Goal: Task Accomplishment & Management: Use online tool/utility

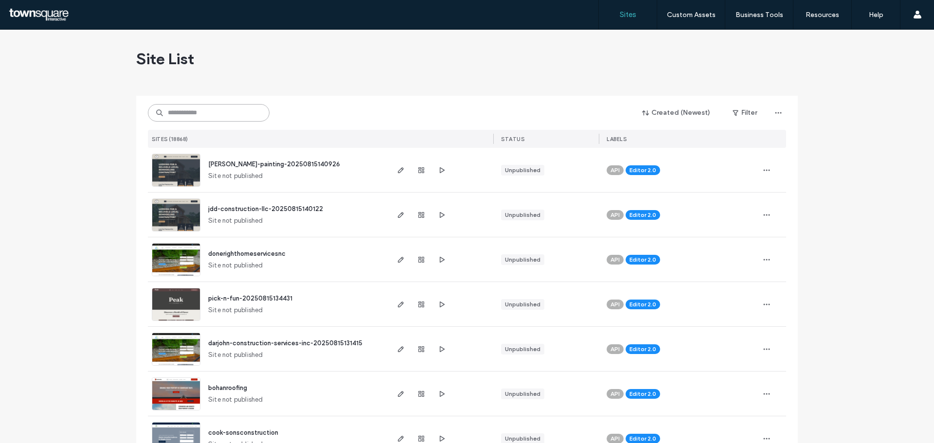
paste input "**********"
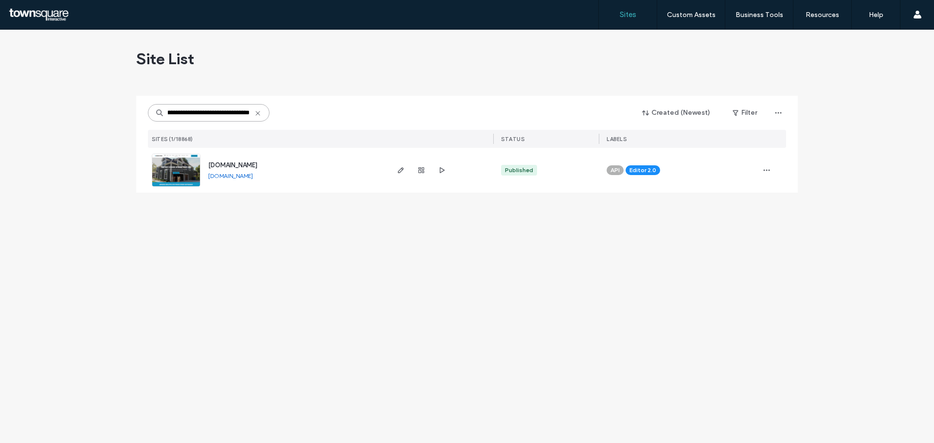
type input "**********"
click at [185, 159] on img at bounding box center [176, 187] width 48 height 66
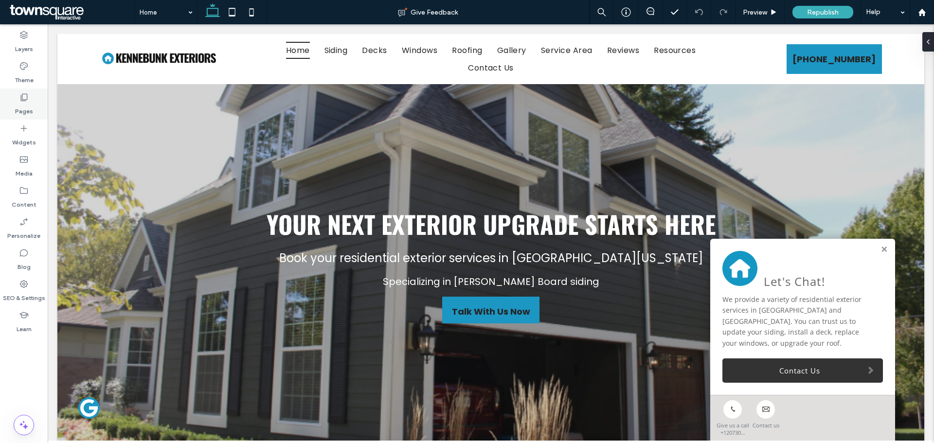
click at [21, 111] on label "Pages" at bounding box center [24, 109] width 18 height 14
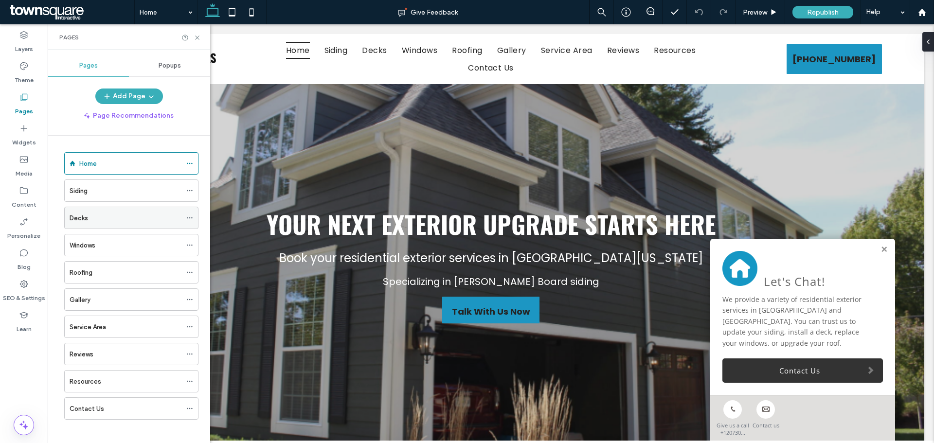
click at [189, 219] on icon at bounding box center [189, 218] width 7 height 7
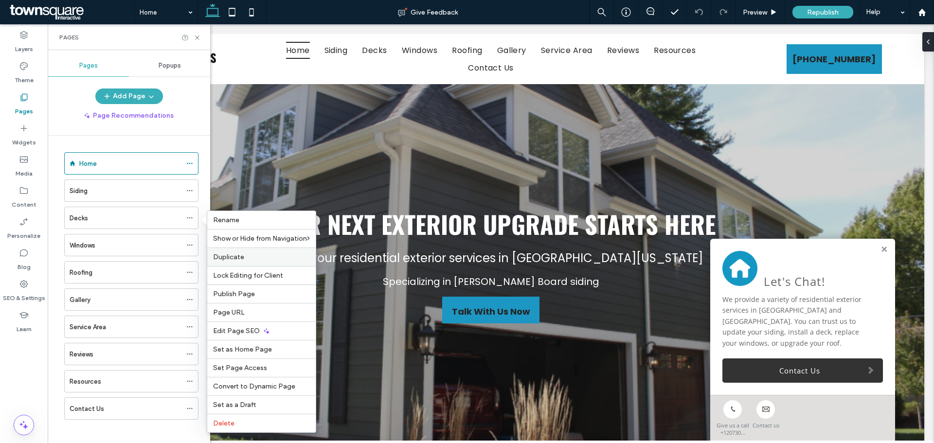
click at [280, 260] on label "Duplicate" at bounding box center [261, 257] width 97 height 8
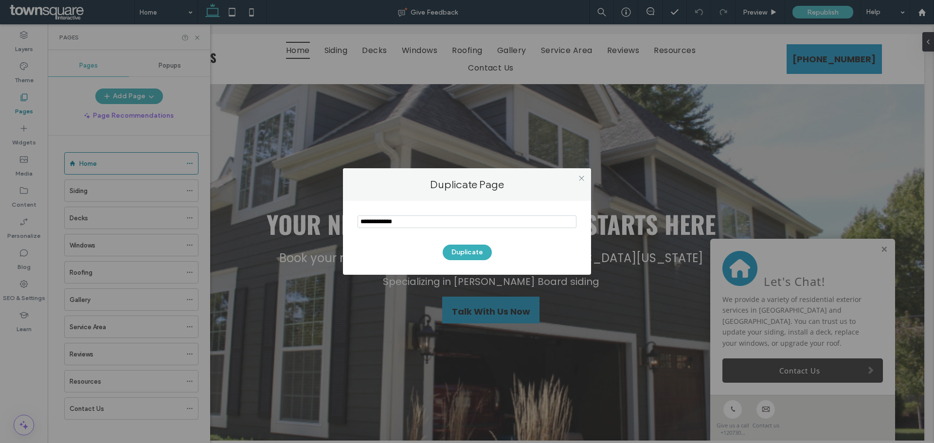
drag, startPoint x: 416, startPoint y: 226, endPoint x: 306, endPoint y: 224, distance: 110.0
click at [306, 224] on div "Duplicate Page Duplicate" at bounding box center [467, 221] width 934 height 443
type input "*****"
click at [455, 257] on button "Duplicate" at bounding box center [467, 253] width 49 height 16
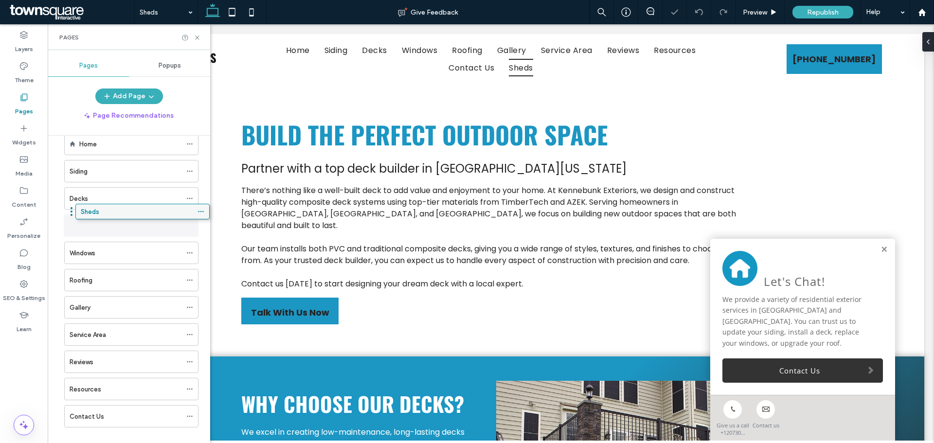
drag, startPoint x: 114, startPoint y: 437, endPoint x: 126, endPoint y: 217, distance: 221.2
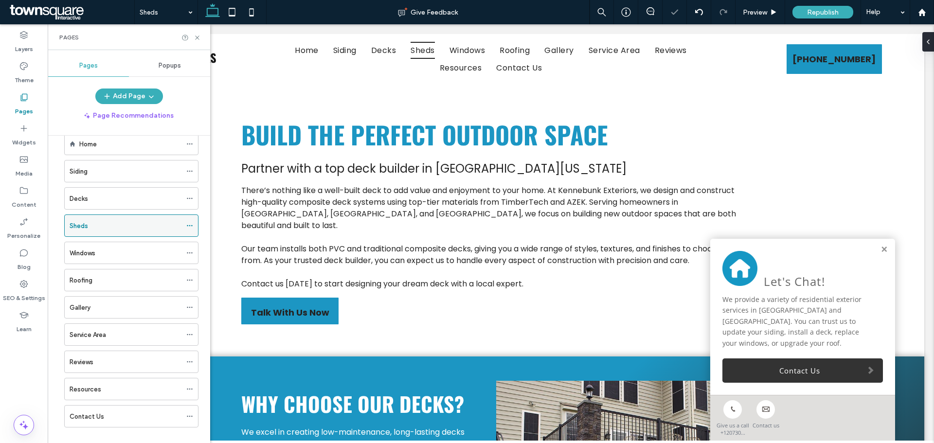
click at [189, 225] on icon at bounding box center [189, 225] width 7 height 7
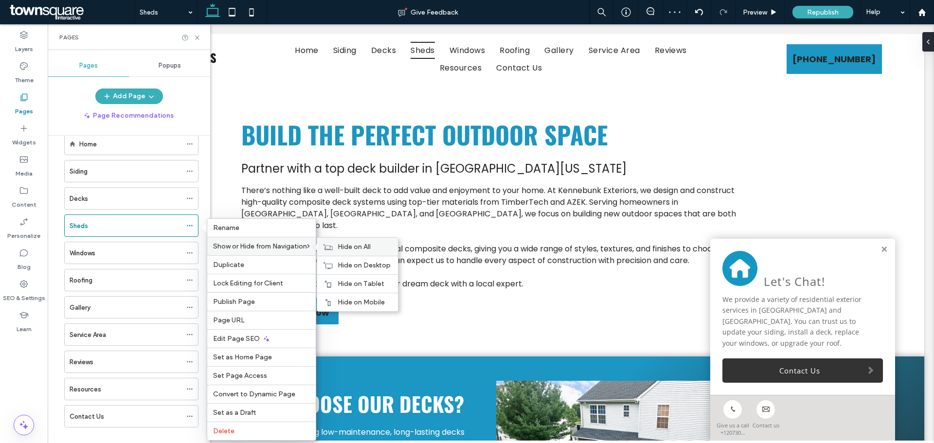
click at [338, 245] on div "Hide on All" at bounding box center [357, 247] width 81 height 18
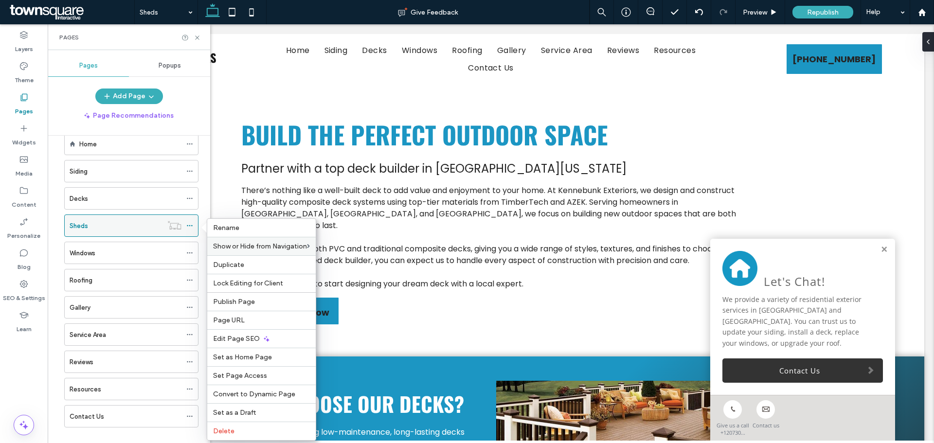
click at [162, 232] on div "Sheds" at bounding box center [116, 225] width 93 height 21
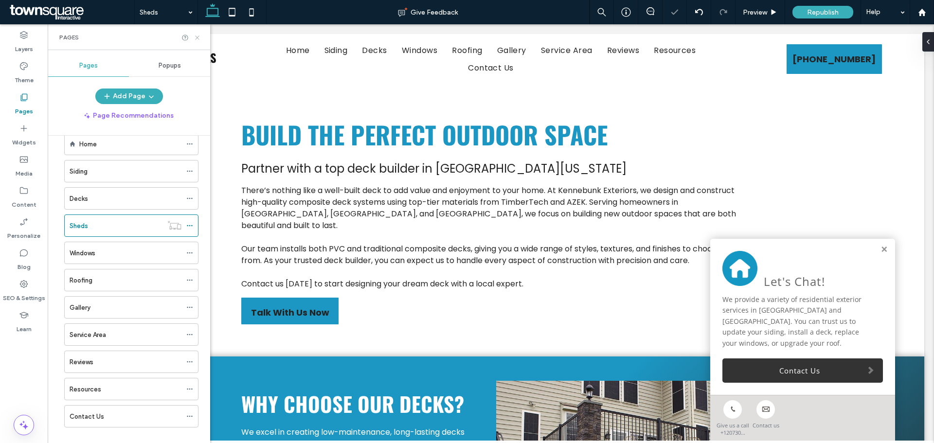
click at [199, 37] on icon at bounding box center [197, 37] width 7 height 7
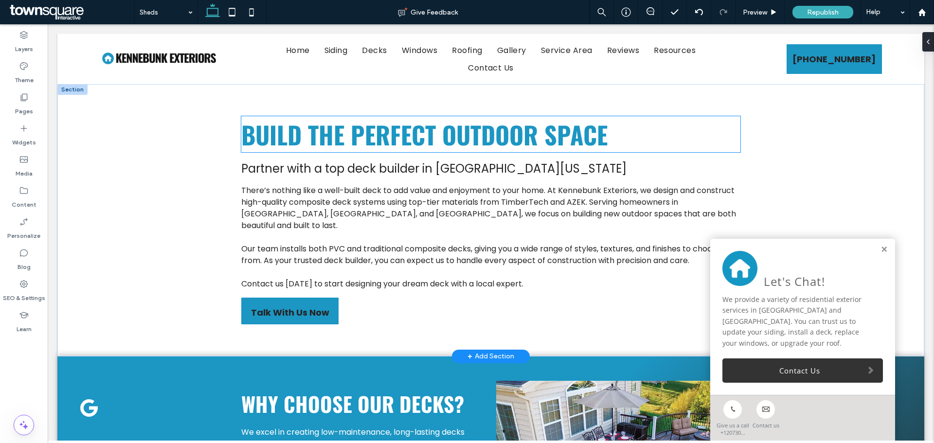
click at [360, 138] on span "Build the Perfect Outdoor Space" at bounding box center [424, 134] width 366 height 36
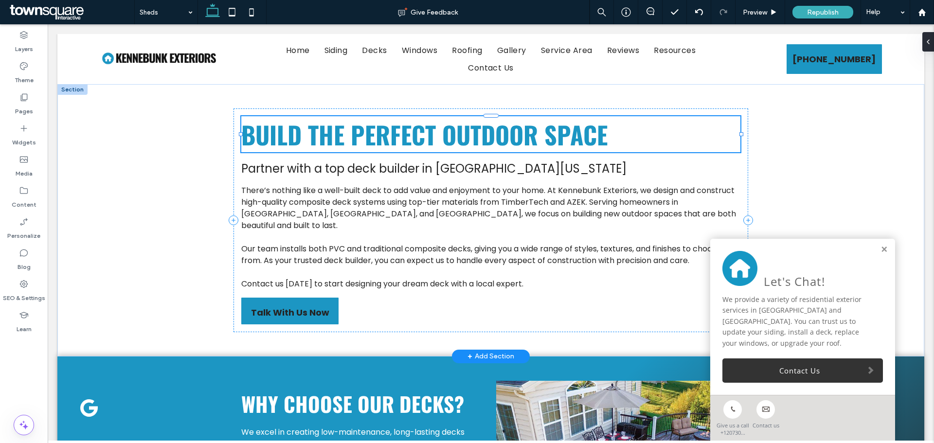
click at [360, 138] on div "Build the Perfect Outdoor Space" at bounding box center [490, 134] width 499 height 36
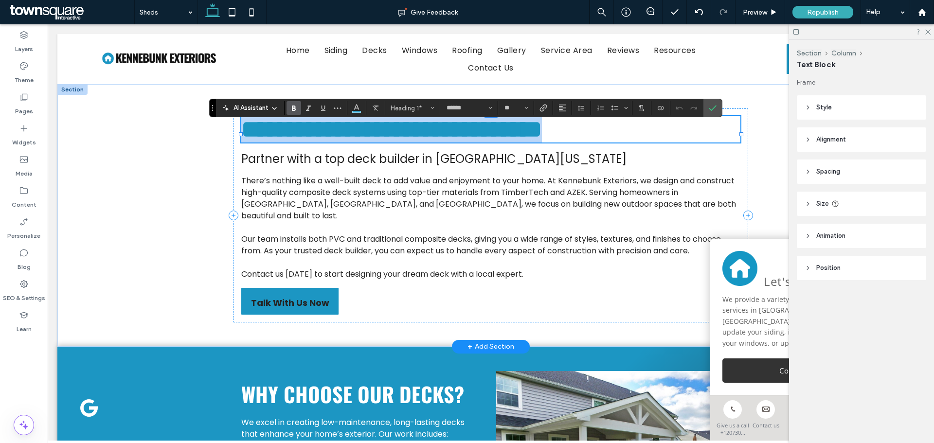
paste div
type input "**"
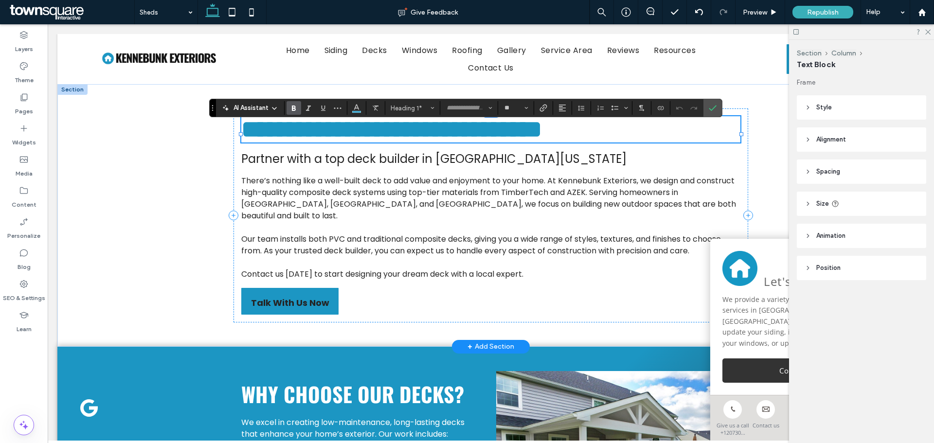
scroll to position [7, 0]
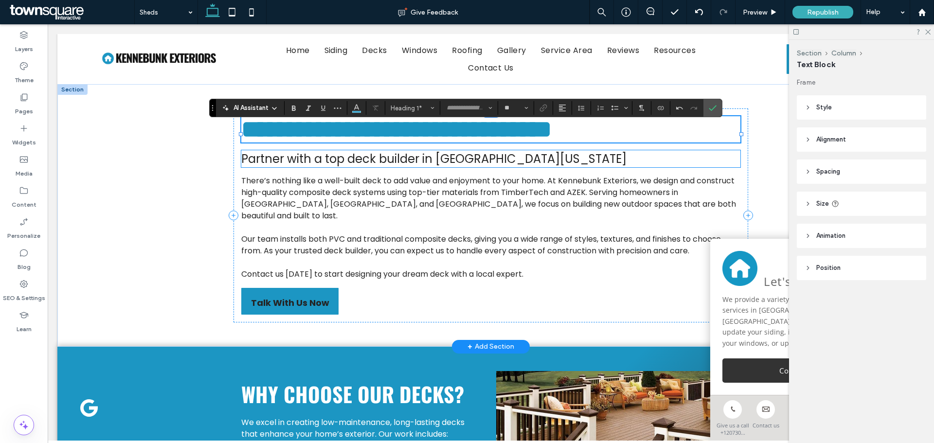
click at [314, 167] on span "Partner with a top deck builder in Southern Maine" at bounding box center [433, 159] width 385 height 16
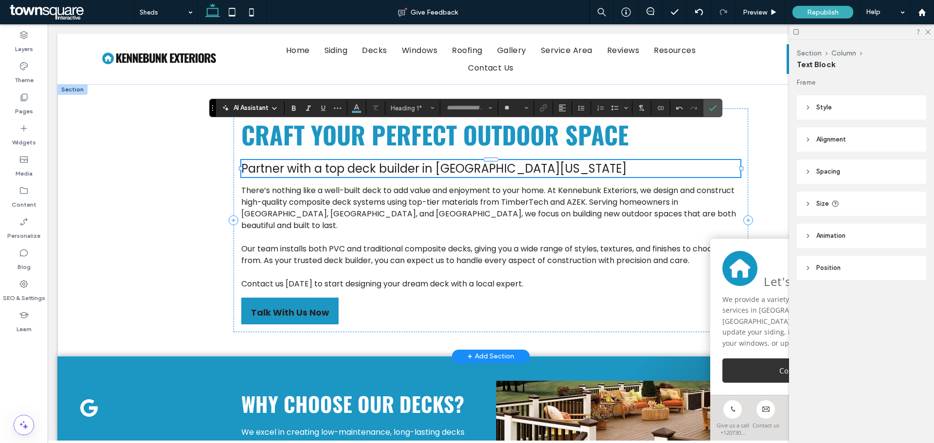
click at [314, 177] on span "Partner with a top deck builder in Southern Maine" at bounding box center [433, 169] width 385 height 16
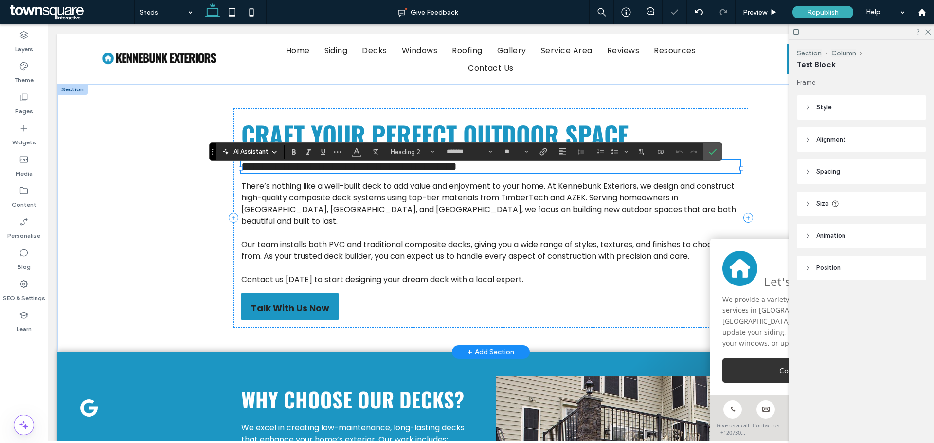
paste div
type input "**"
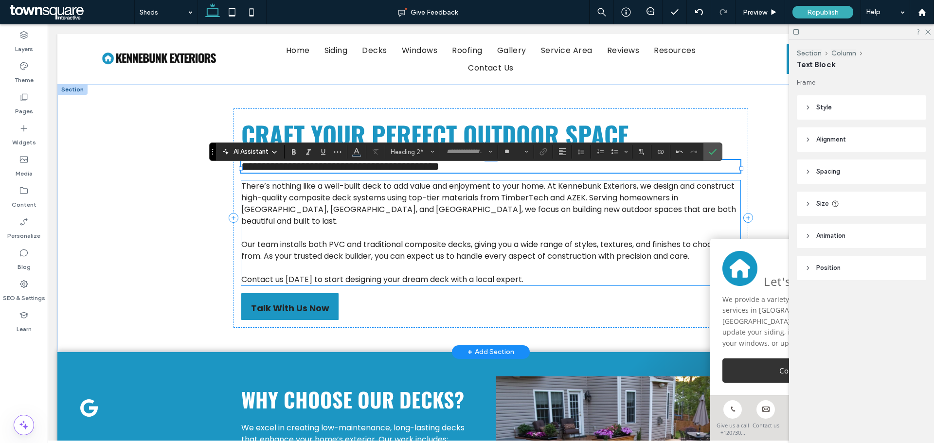
click at [336, 210] on span "There’s nothing like a well-built deck to add value and enjoyment to your home.…" at bounding box center [488, 204] width 495 height 46
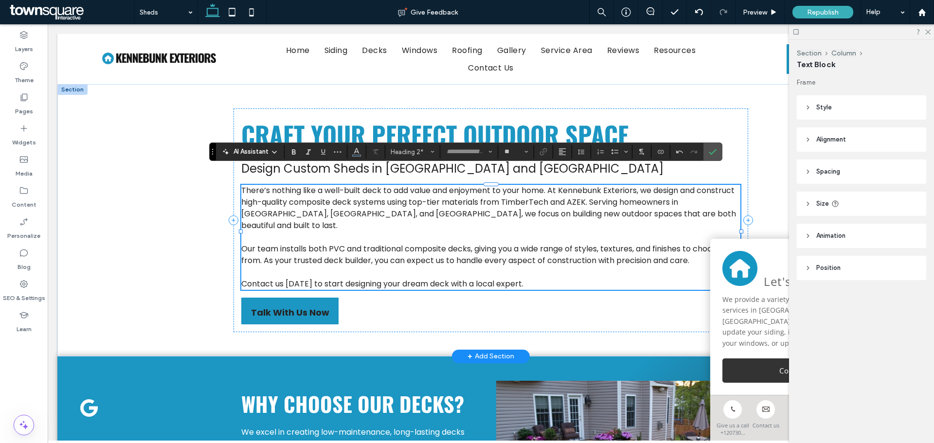
click at [336, 210] on div "There’s nothing like a well-built deck to add value and enjoyment to your home.…" at bounding box center [490, 237] width 499 height 105
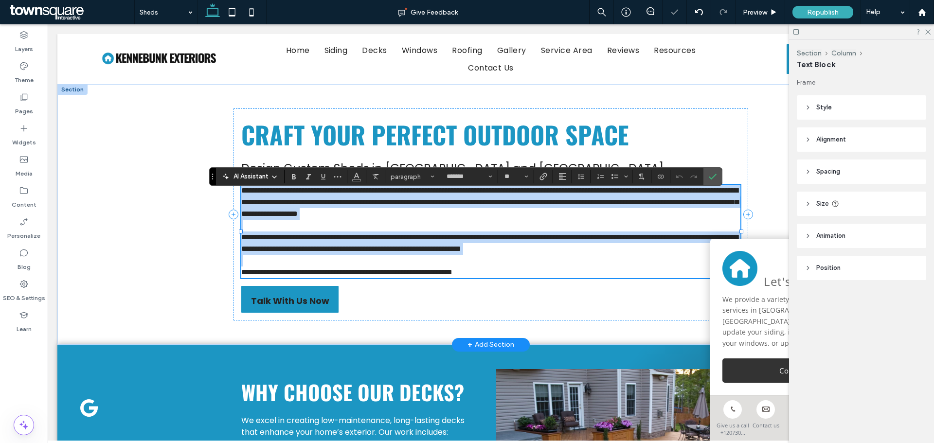
paste div
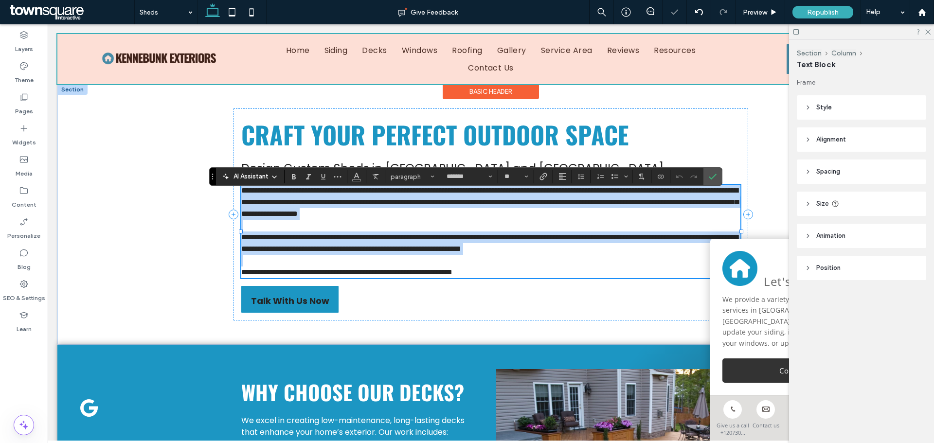
scroll to position [37, 0]
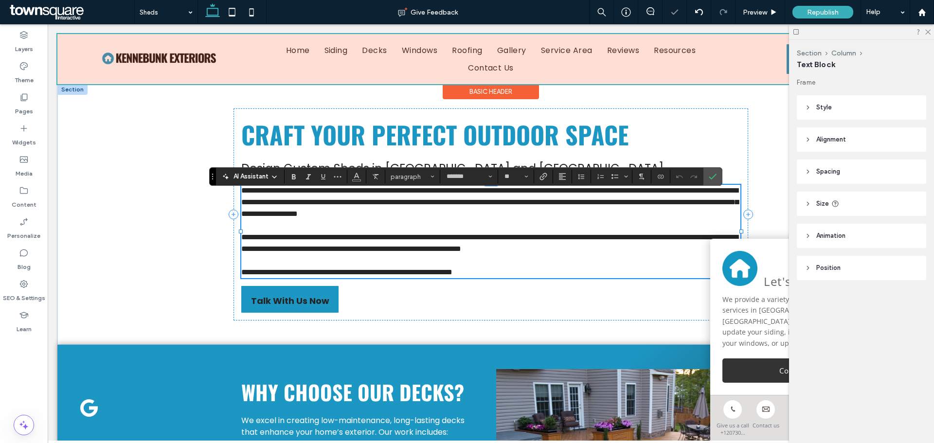
type input "**"
type input "*******"
type input "**"
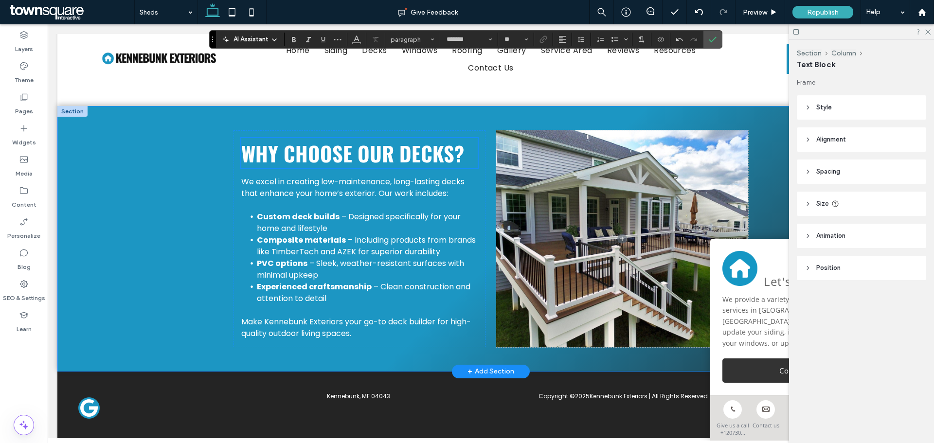
scroll to position [263, 0]
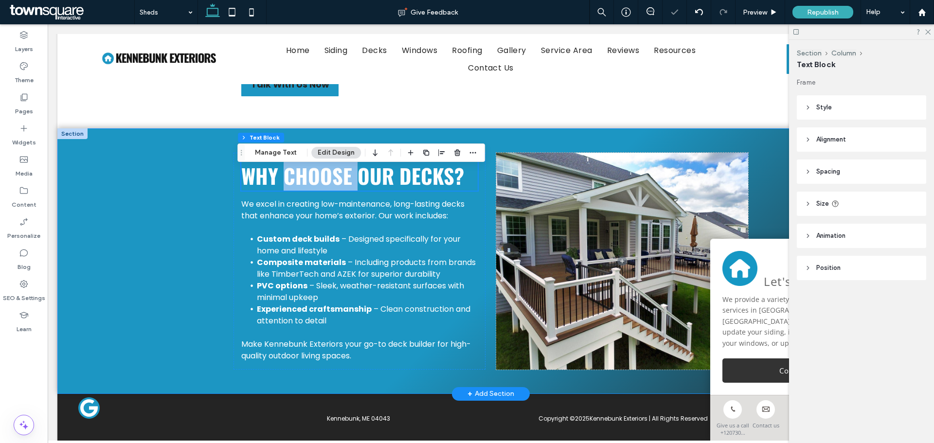
click at [296, 159] on div "Why choose our decks? We excel in creating low-maintenance, long-lasting decks …" at bounding box center [491, 261] width 584 height 266
drag, startPoint x: 248, startPoint y: 134, endPoint x: 296, endPoint y: 159, distance: 53.5
click at [296, 159] on div "Section Column Text Block Manage Text Edit Design" at bounding box center [361, 153] width 248 height 18
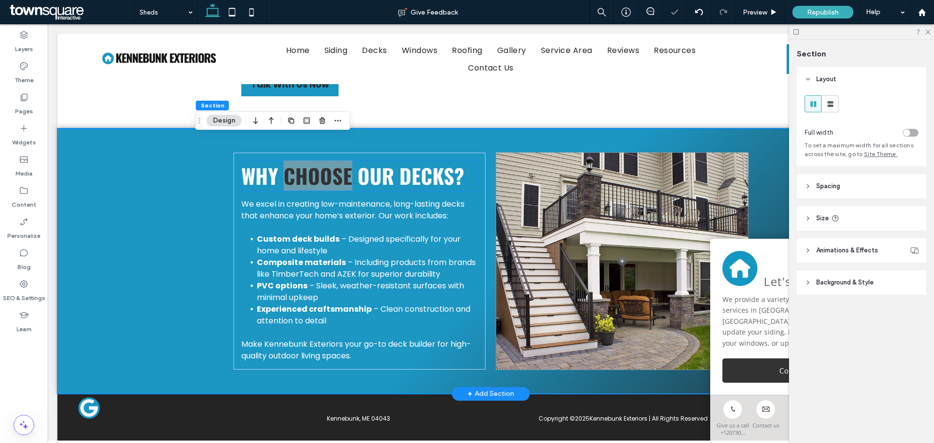
click at [274, 190] on span "Why choose our decks?" at bounding box center [352, 176] width 223 height 30
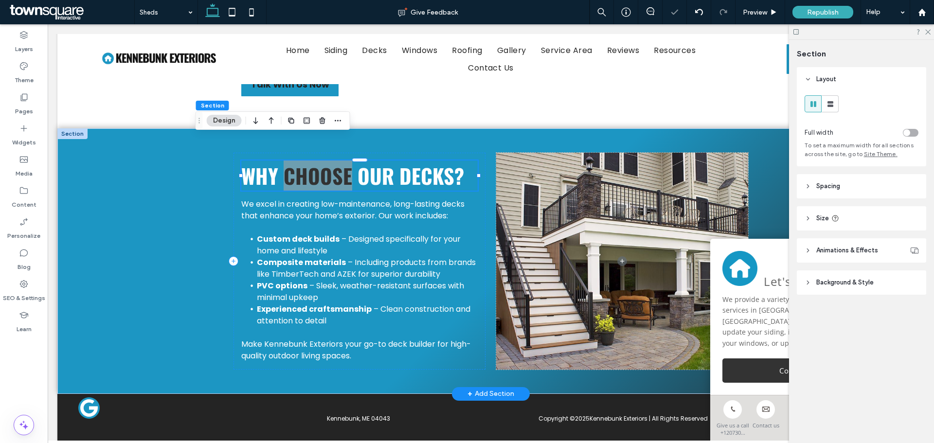
click at [274, 190] on div "Why choose our decks?" at bounding box center [359, 176] width 236 height 30
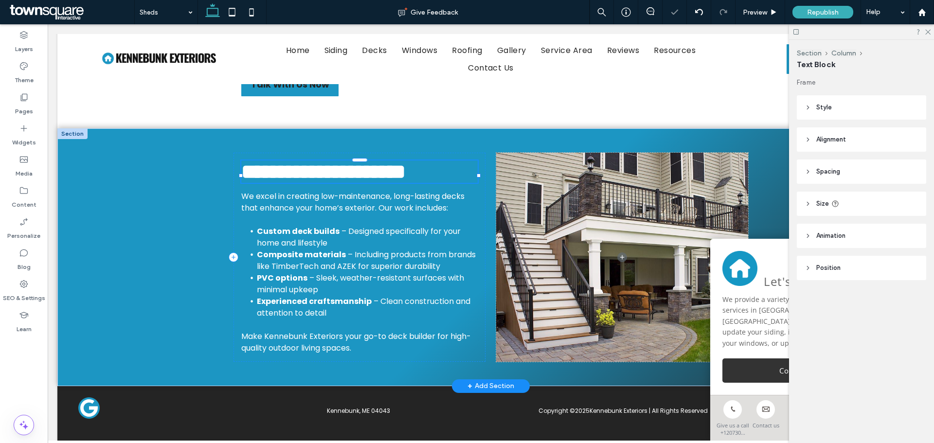
click at [274, 182] on span "**********" at bounding box center [323, 172] width 164 height 20
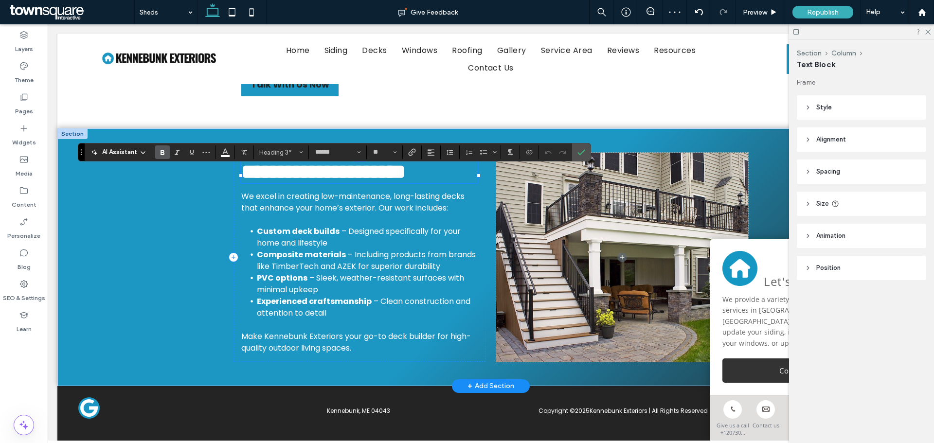
paste div
type input "**"
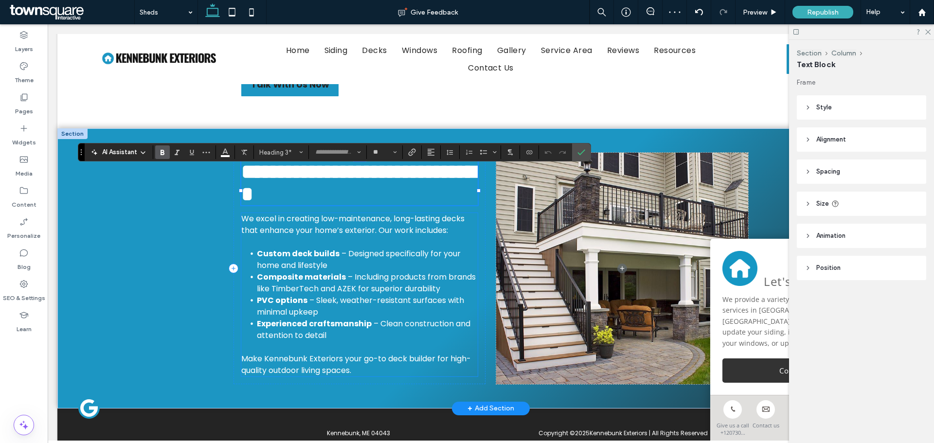
scroll to position [8, 0]
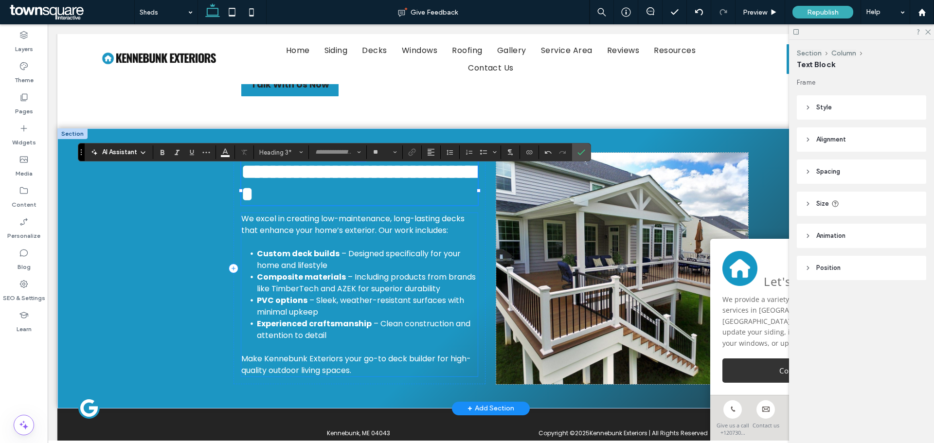
click at [309, 248] on p at bounding box center [359, 242] width 236 height 12
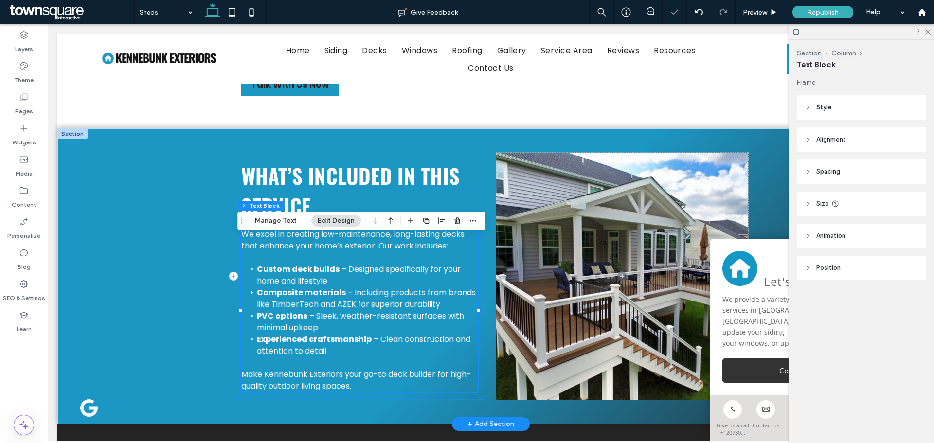
click at [309, 267] on div "We excel in creating low-maintenance, long-lasting decks that enhance your home…" at bounding box center [359, 310] width 236 height 163
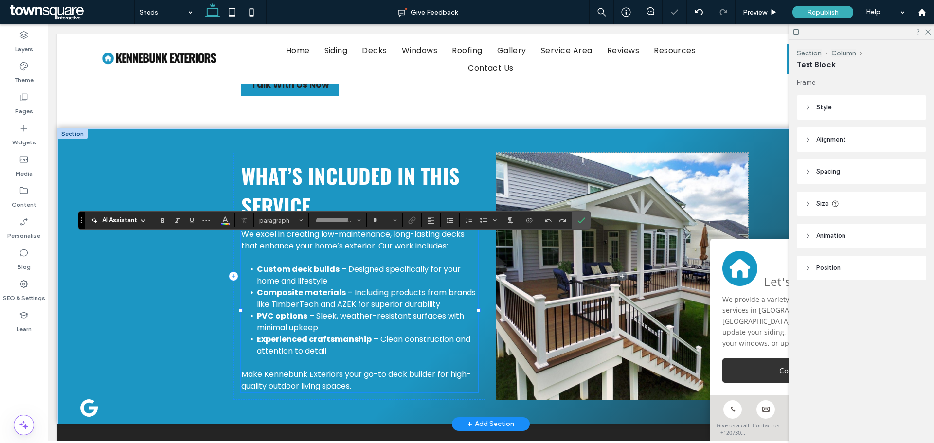
type input "*******"
type input "**"
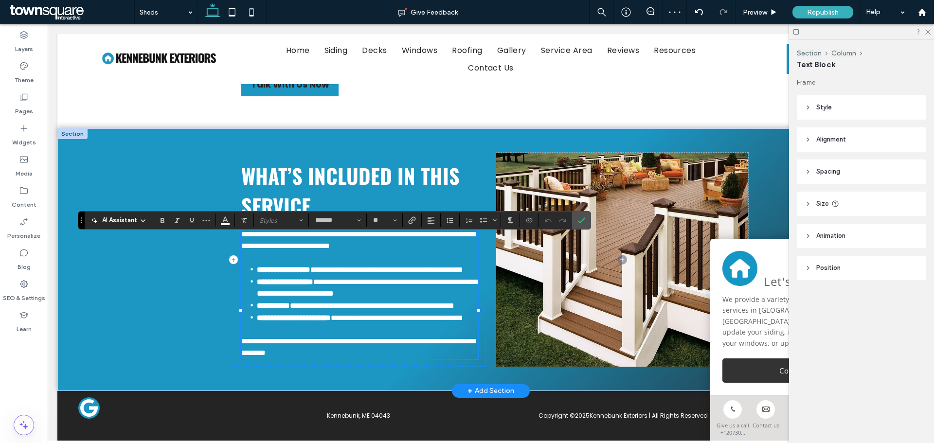
paste div
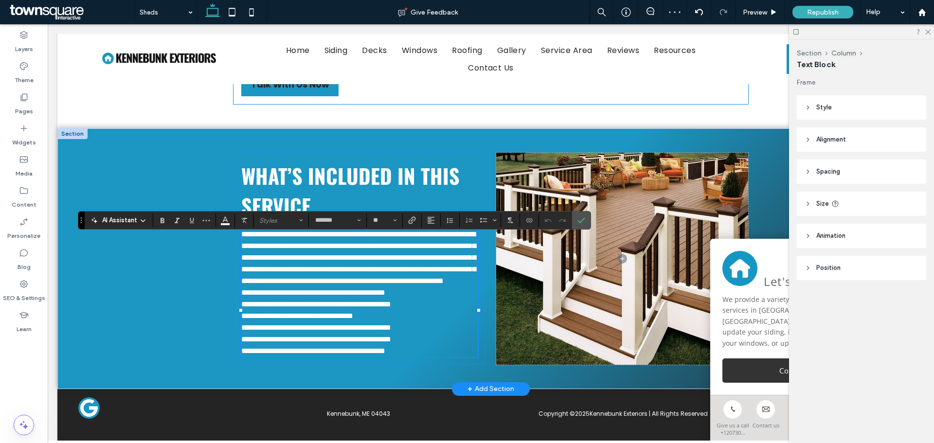
scroll to position [72, 0]
type input "**"
type input "*******"
type input "**"
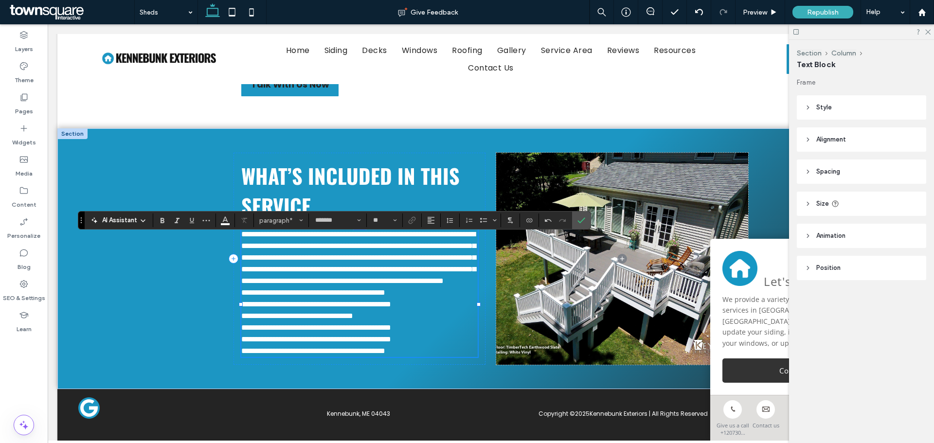
click at [332, 273] on span "**********" at bounding box center [358, 258] width 235 height 54
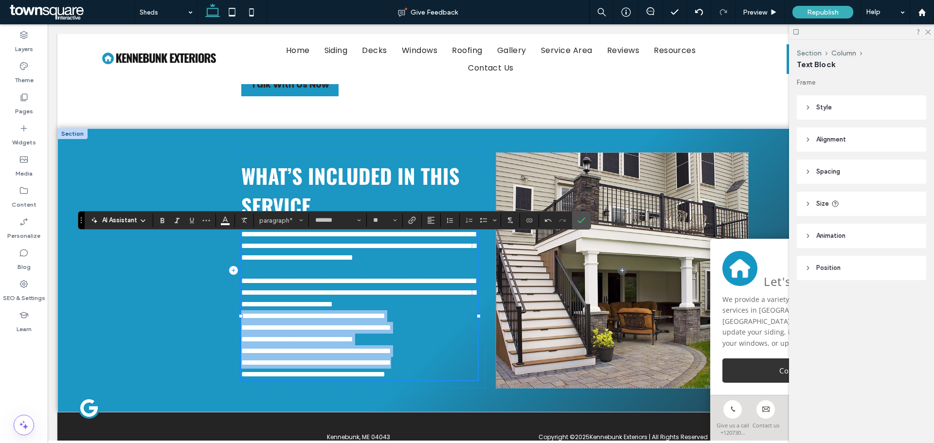
drag, startPoint x: 238, startPoint y: 348, endPoint x: 433, endPoint y: 396, distance: 200.0
click at [433, 381] on div "**********" at bounding box center [359, 305] width 236 height 152
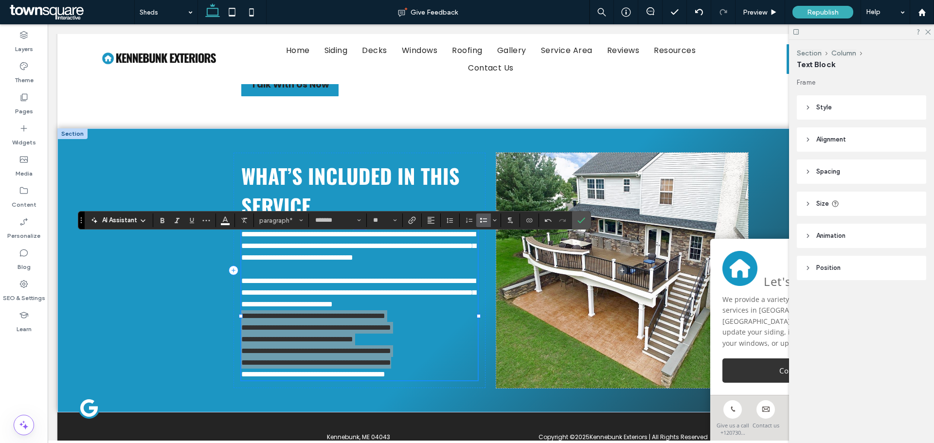
click at [485, 219] on use "Bulleted List" at bounding box center [483, 220] width 7 height 5
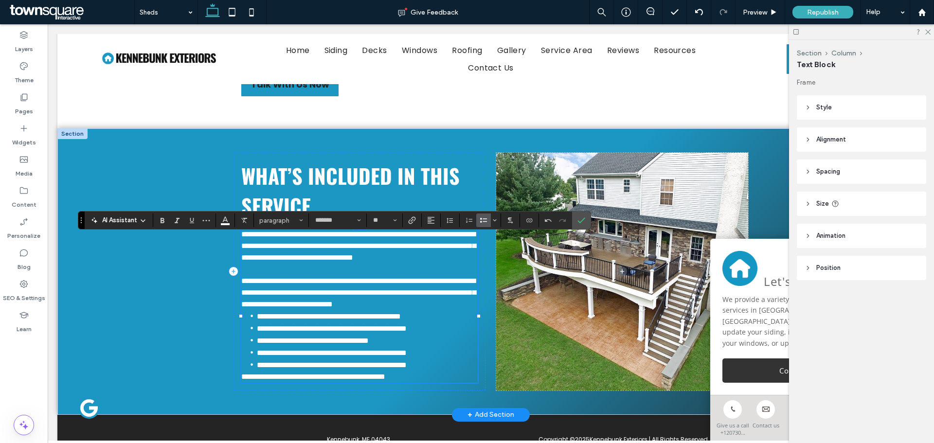
click at [448, 383] on p "**********" at bounding box center [359, 377] width 236 height 12
click at [453, 371] on li "**********" at bounding box center [367, 365] width 221 height 12
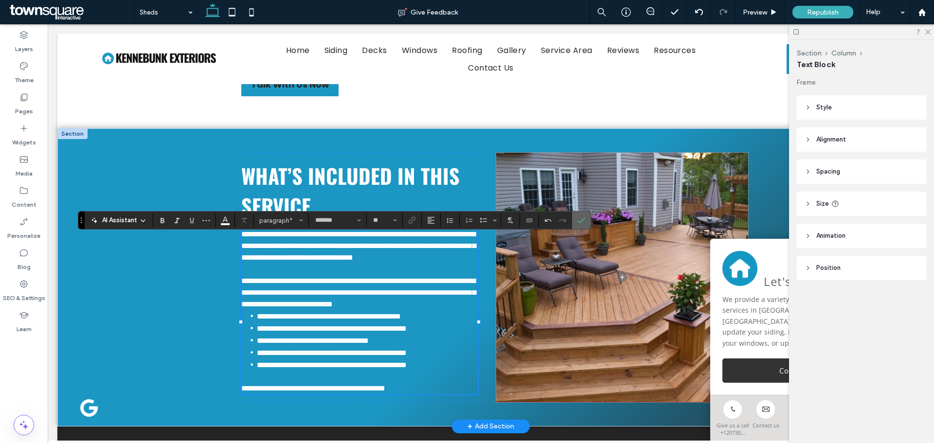
click at [584, 220] on icon "Confirm" at bounding box center [582, 221] width 8 height 8
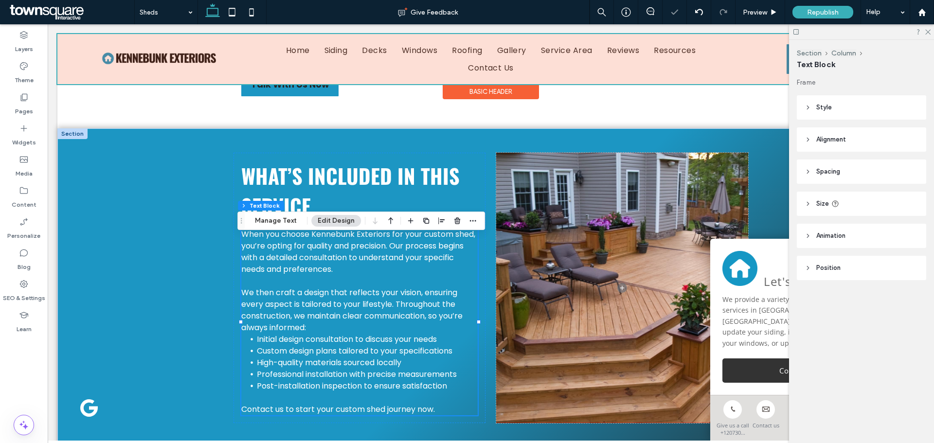
click at [423, 85] on div "Basic Header" at bounding box center [490, 84] width 867 height 1
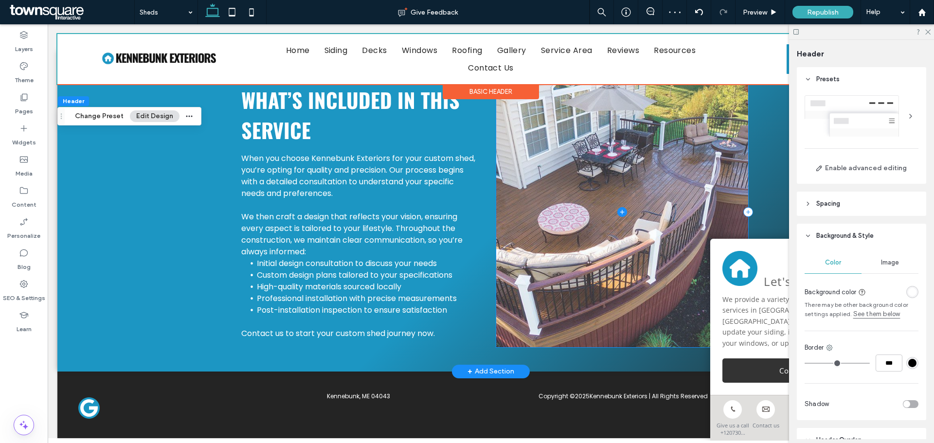
scroll to position [355, 0]
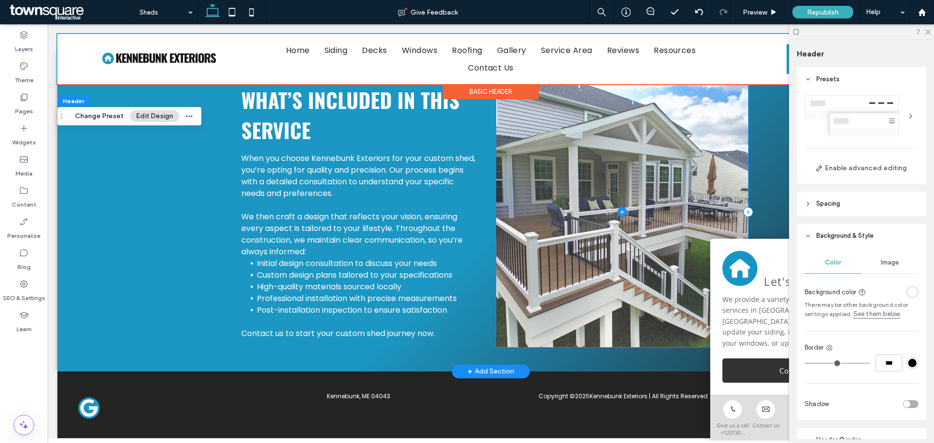
click at [581, 234] on span at bounding box center [622, 212] width 252 height 271
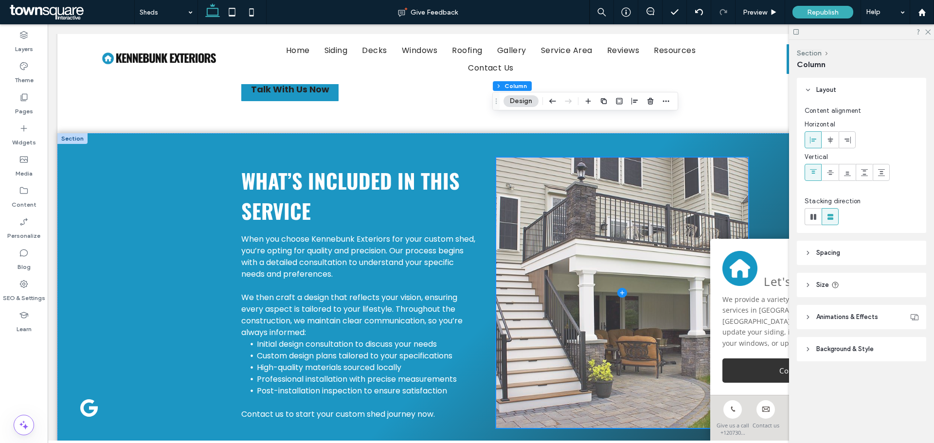
scroll to position [257, 0]
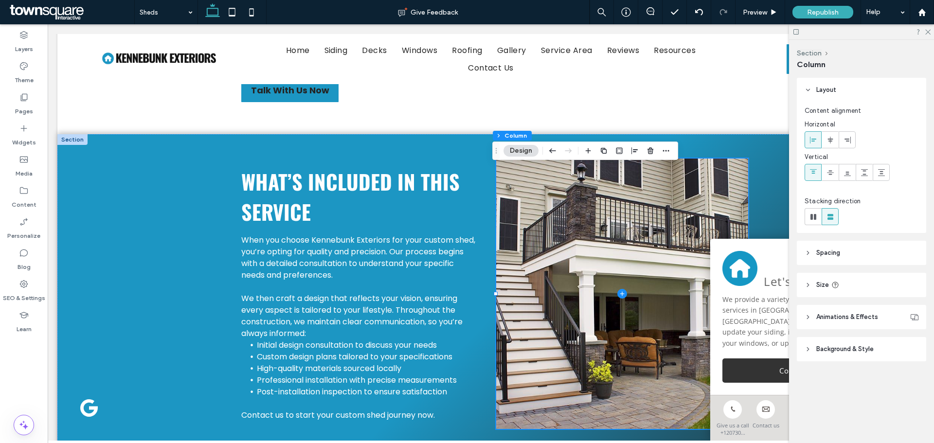
click at [521, 148] on button "Design" at bounding box center [521, 151] width 35 height 12
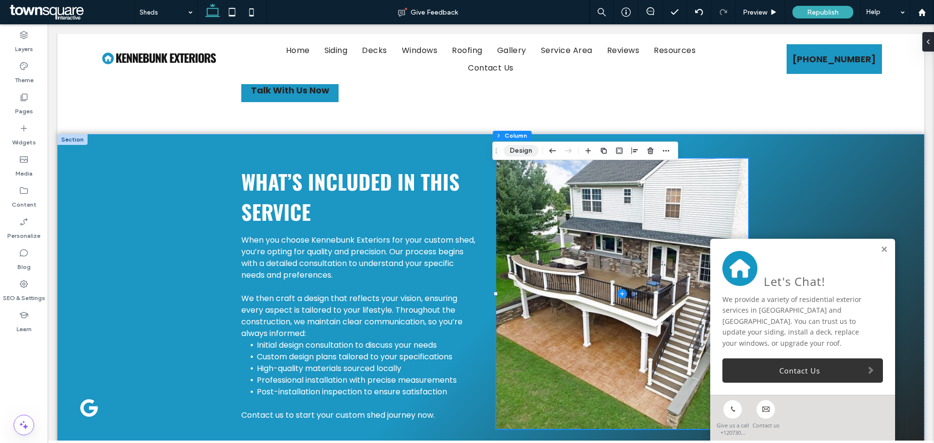
click at [520, 152] on button "Design" at bounding box center [521, 151] width 35 height 12
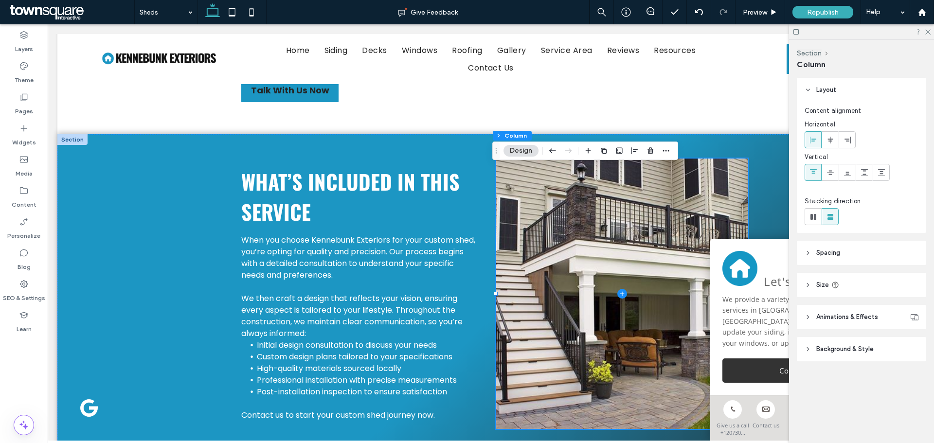
click at [520, 151] on button "Design" at bounding box center [521, 151] width 35 height 12
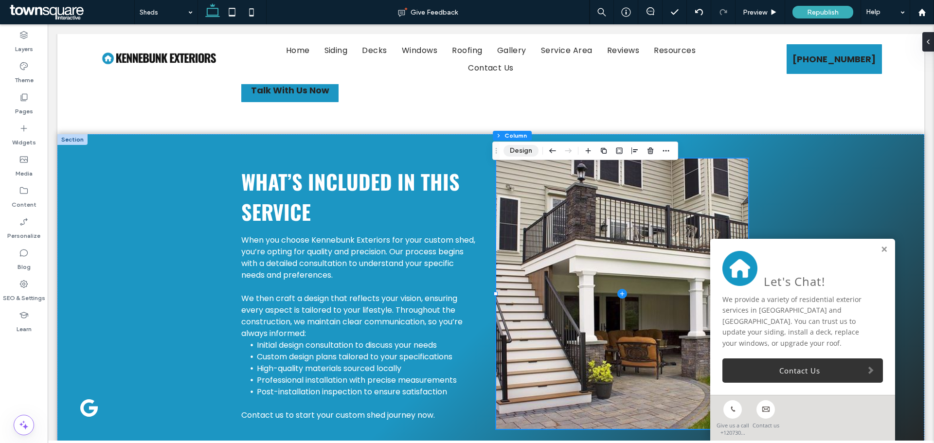
click at [520, 151] on button "Design" at bounding box center [521, 151] width 35 height 12
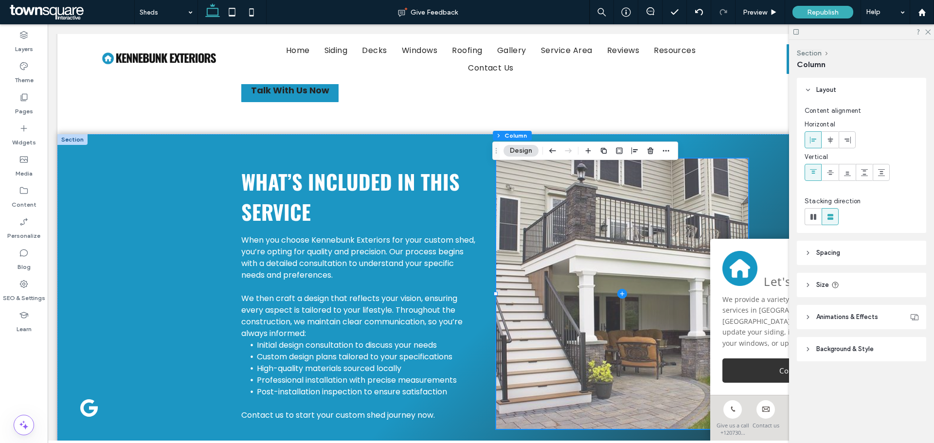
click at [613, 225] on span at bounding box center [622, 294] width 252 height 271
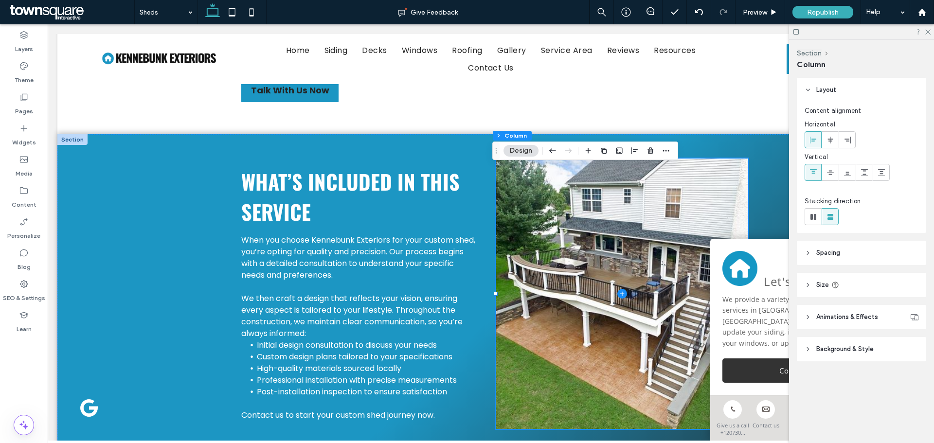
click at [932, 35] on div at bounding box center [861, 31] width 145 height 15
click at [932, 31] on div at bounding box center [861, 31] width 145 height 15
click at [927, 33] on use at bounding box center [927, 32] width 5 height 5
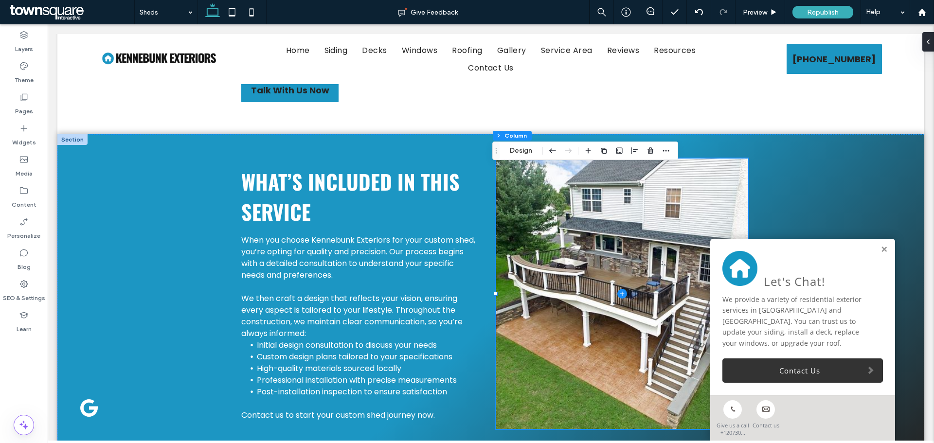
click at [878, 243] on div "Let's Chat! We provide a variety of residential exterior services in Kennebunk …" at bounding box center [802, 317] width 185 height 156
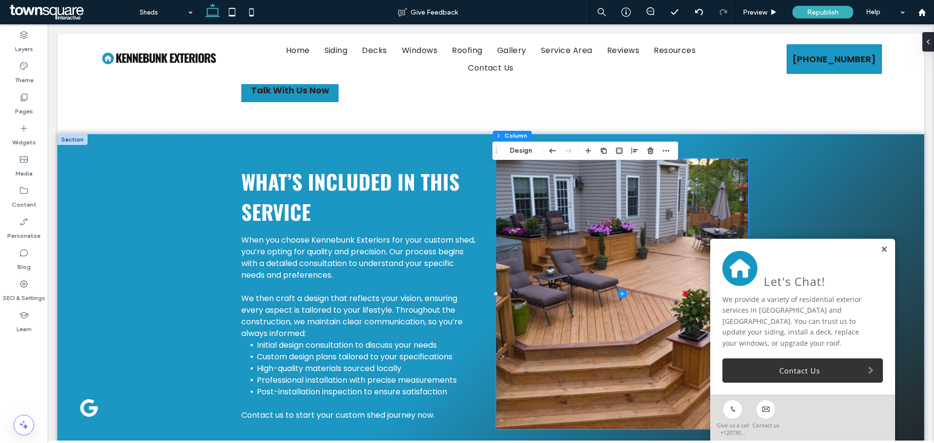
click at [881, 249] on link at bounding box center [884, 250] width 7 height 8
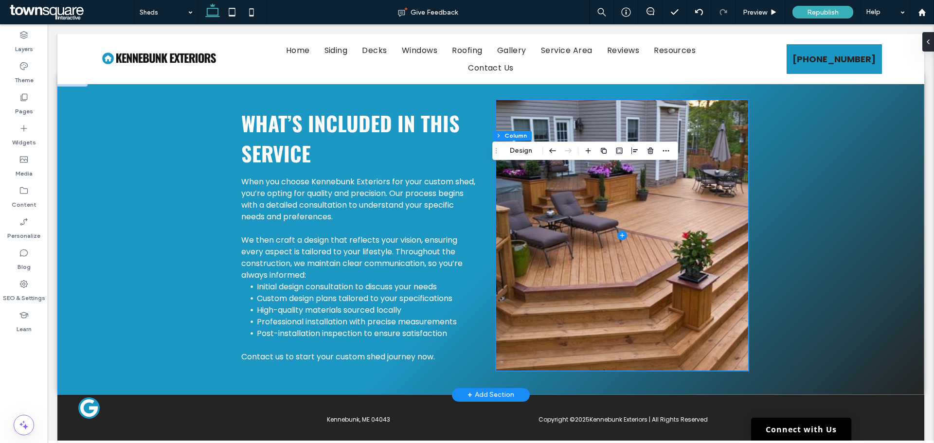
scroll to position [347, 0]
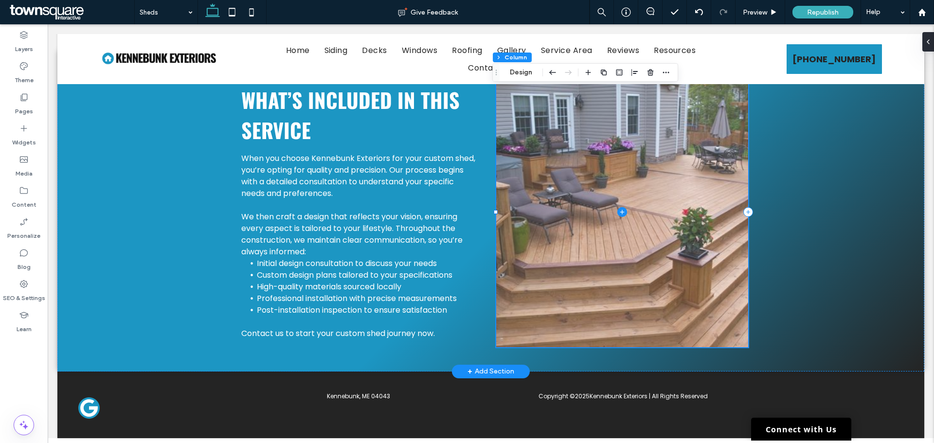
click at [615, 223] on span at bounding box center [622, 212] width 252 height 271
click at [620, 210] on icon at bounding box center [622, 212] width 10 height 10
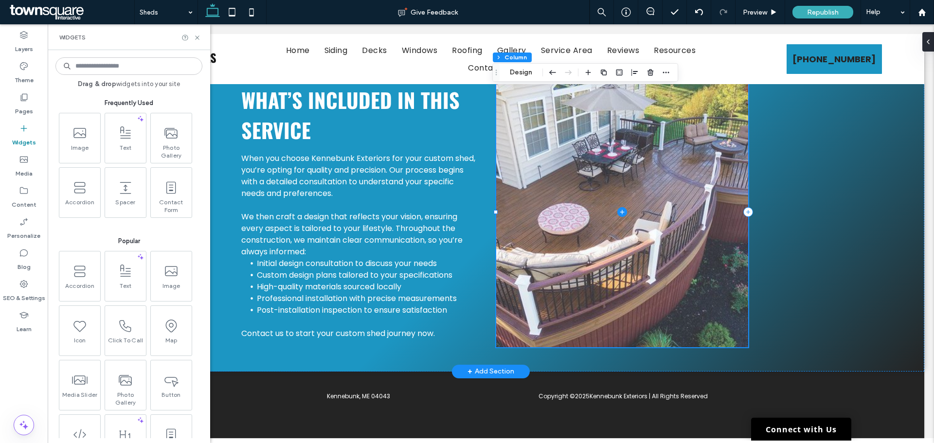
click at [724, 258] on span at bounding box center [622, 212] width 252 height 271
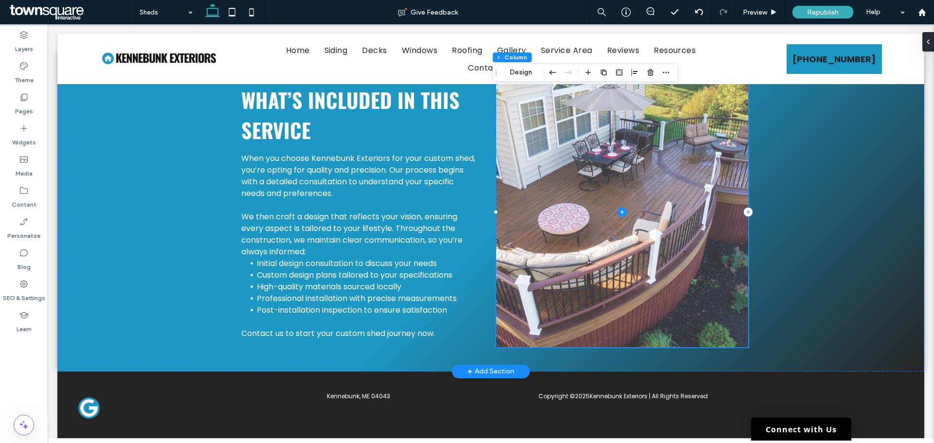
click at [724, 258] on span at bounding box center [622, 212] width 252 height 271
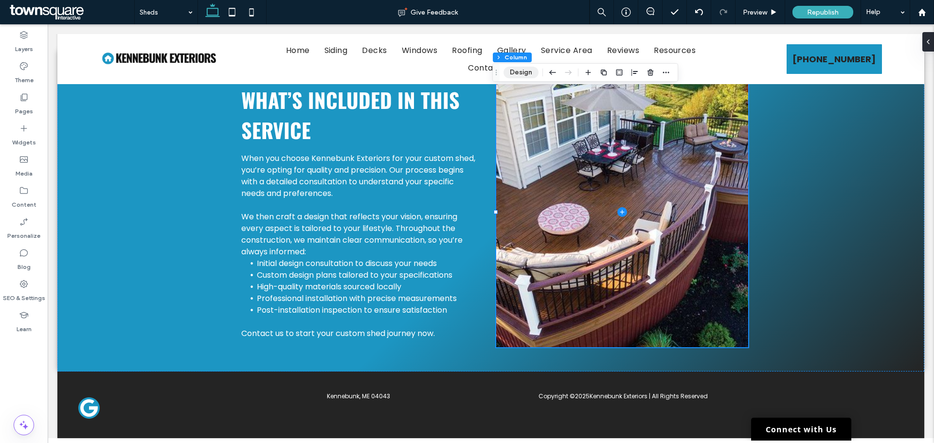
click at [522, 69] on button "Design" at bounding box center [521, 73] width 35 height 12
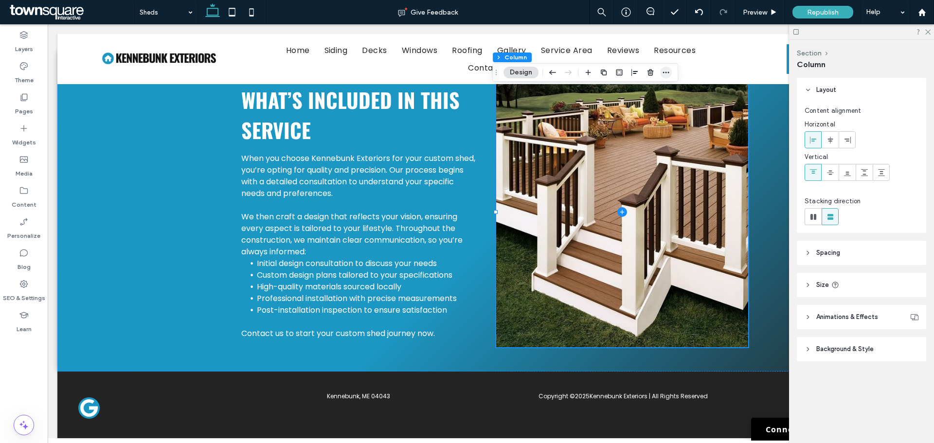
click at [664, 75] on icon "button" at bounding box center [666, 73] width 8 height 8
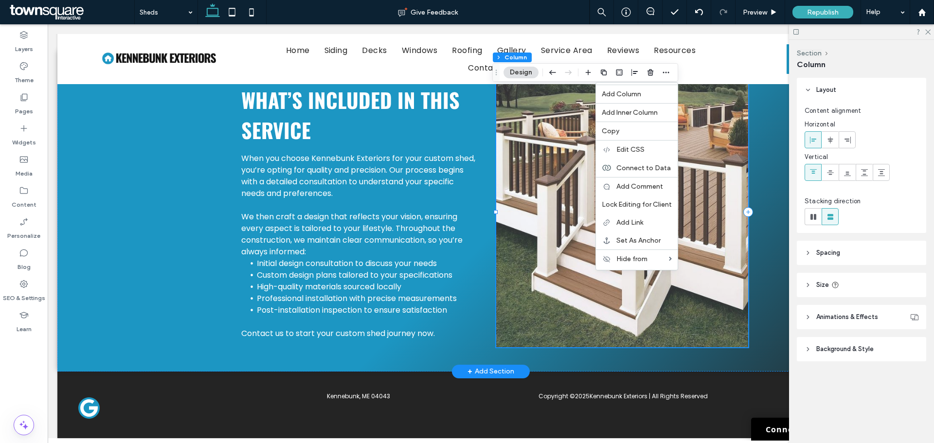
click at [732, 169] on span at bounding box center [622, 212] width 252 height 271
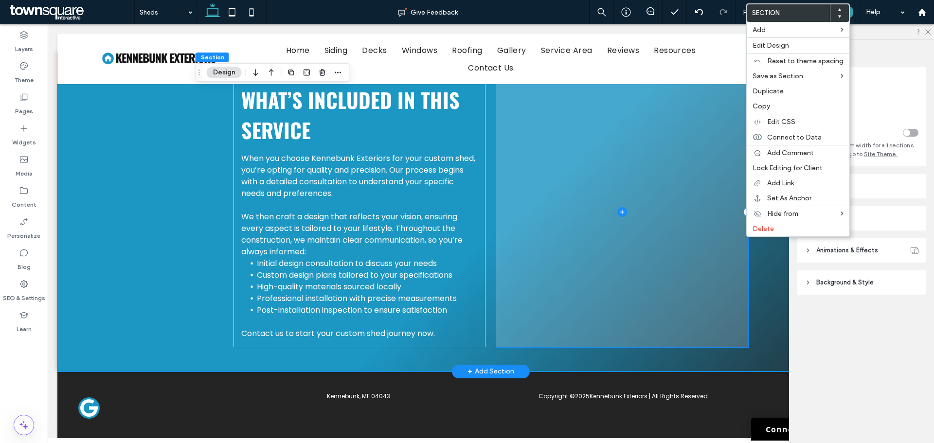
click at [650, 271] on span at bounding box center [622, 212] width 252 height 271
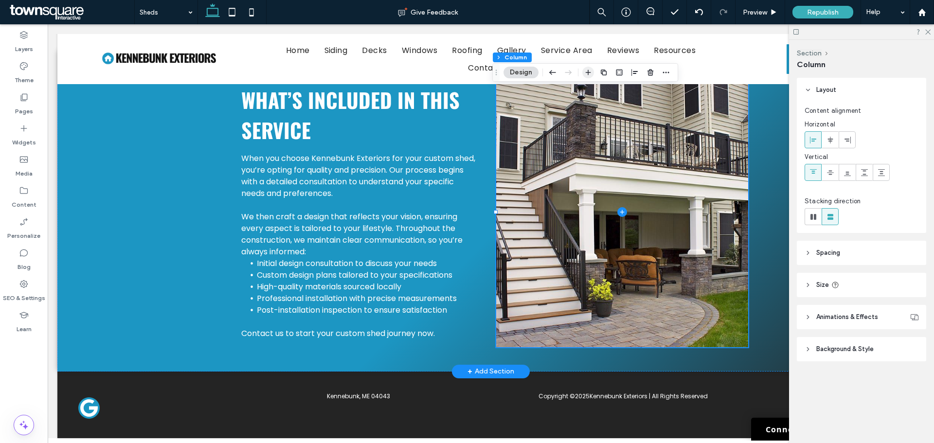
click at [591, 74] on icon "button" at bounding box center [588, 73] width 8 height 8
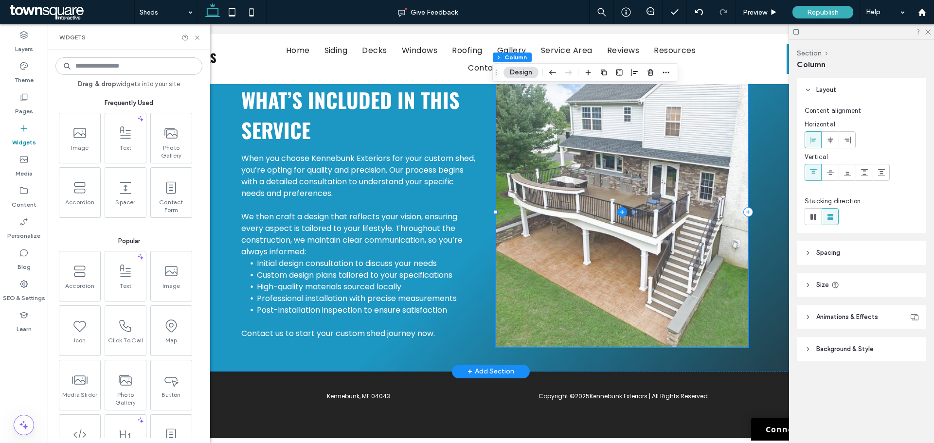
click at [700, 260] on span at bounding box center [622, 212] width 252 height 271
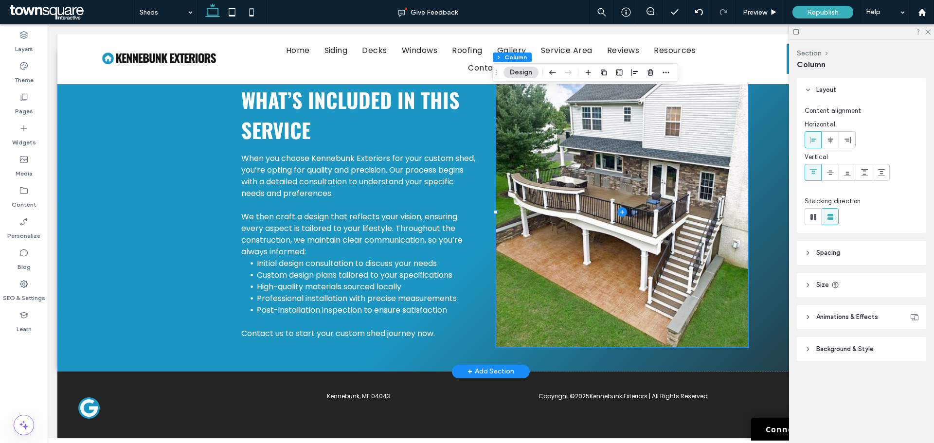
click at [829, 264] on header "Spacing" at bounding box center [861, 253] width 129 height 24
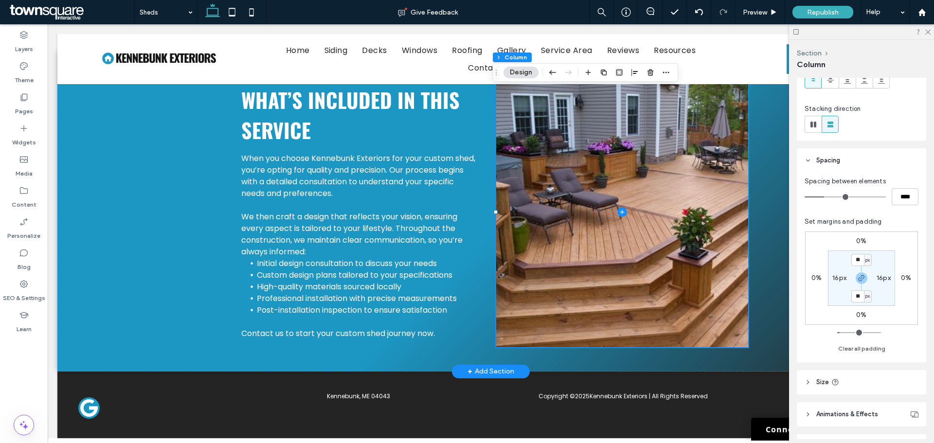
scroll to position [151, 0]
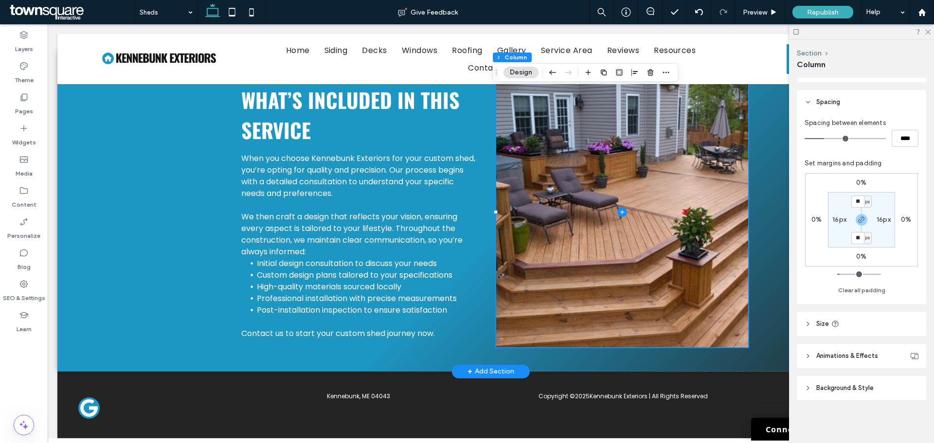
click at [819, 328] on span "Size" at bounding box center [822, 324] width 13 height 10
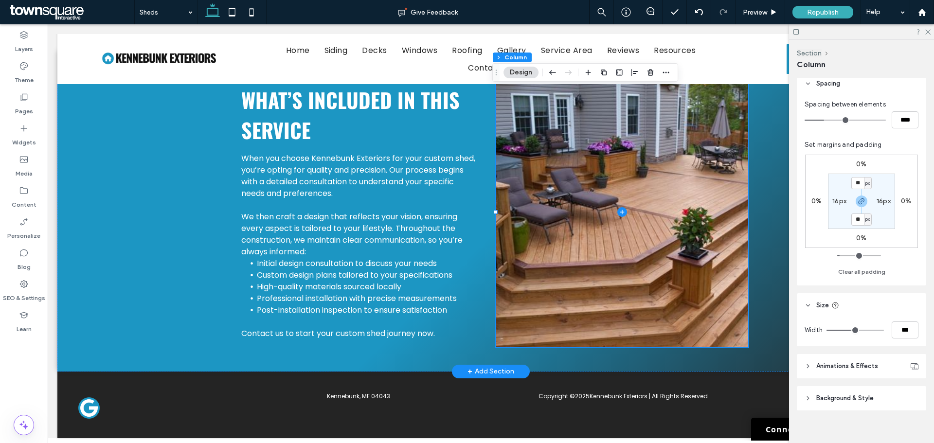
scroll to position [180, 0]
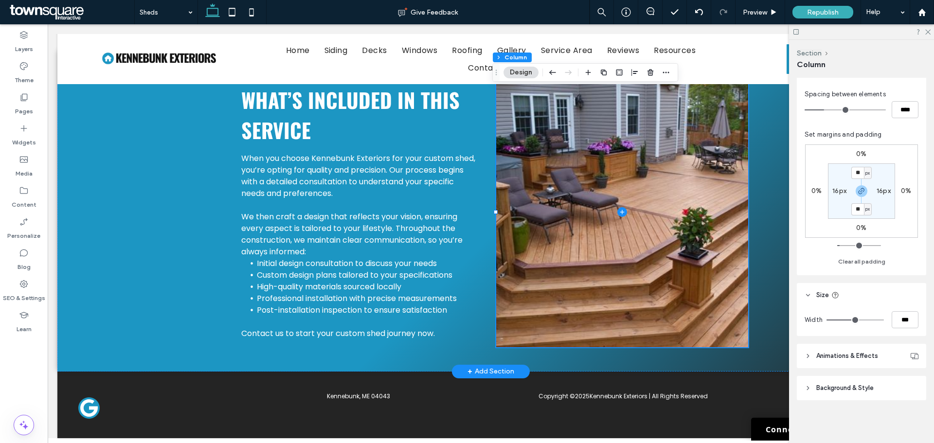
click at [812, 360] on header "Animations & Effects" at bounding box center [861, 356] width 129 height 24
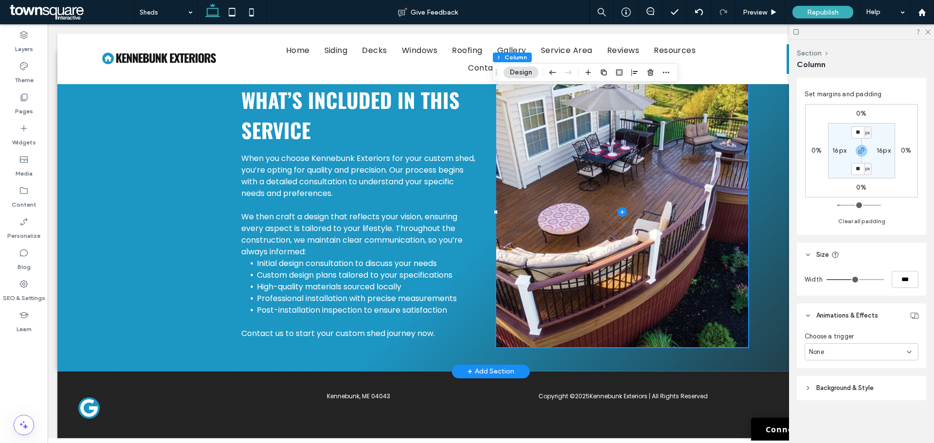
click at [817, 387] on span "Background & Style" at bounding box center [844, 388] width 57 height 10
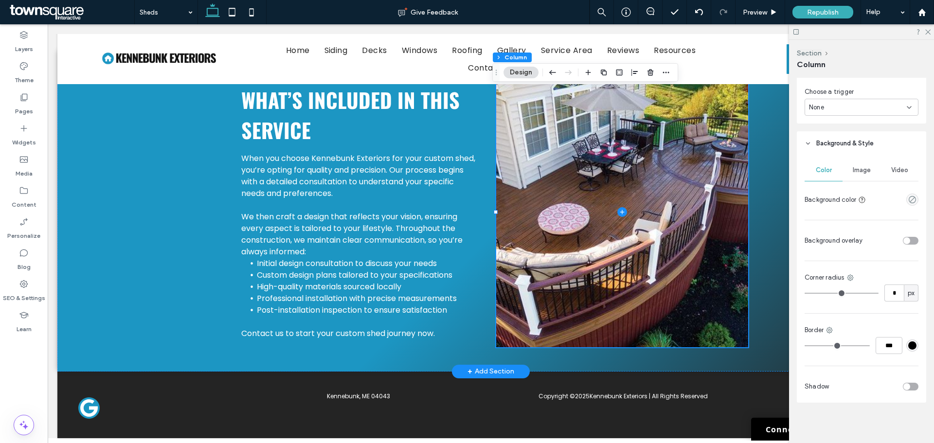
scroll to position [467, 0]
click at [864, 176] on div "Image" at bounding box center [862, 167] width 38 height 21
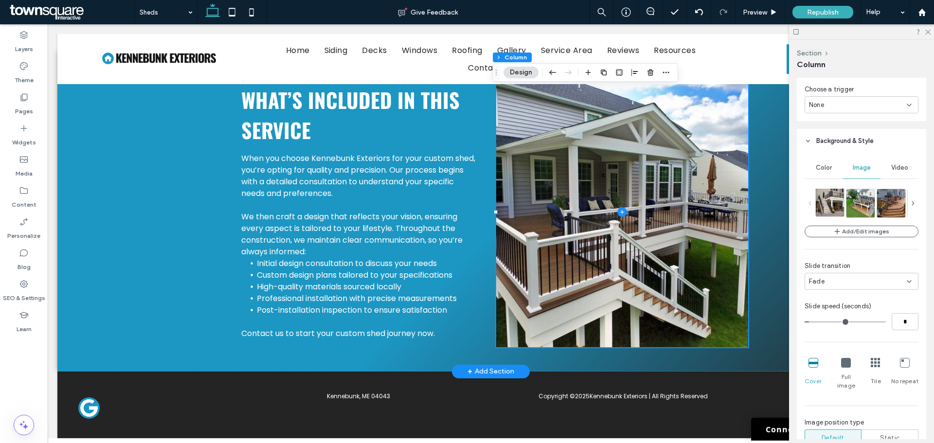
click at [829, 211] on img at bounding box center [835, 202] width 39 height 28
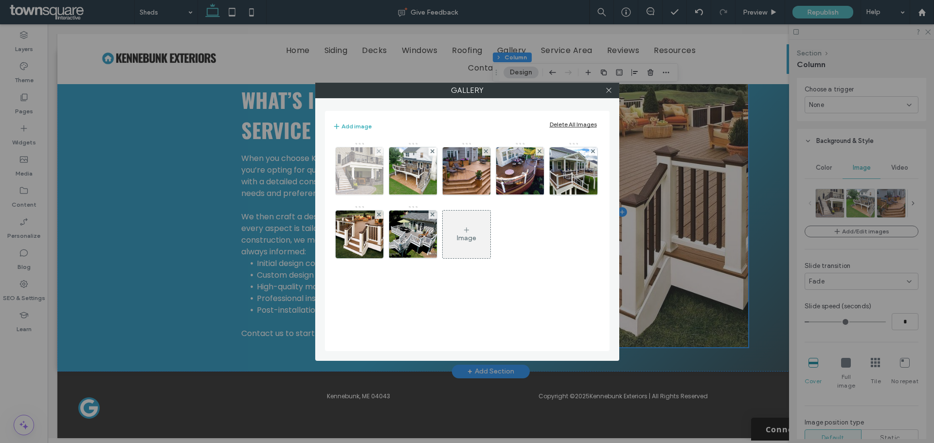
click at [381, 150] on div at bounding box center [379, 151] width 8 height 8
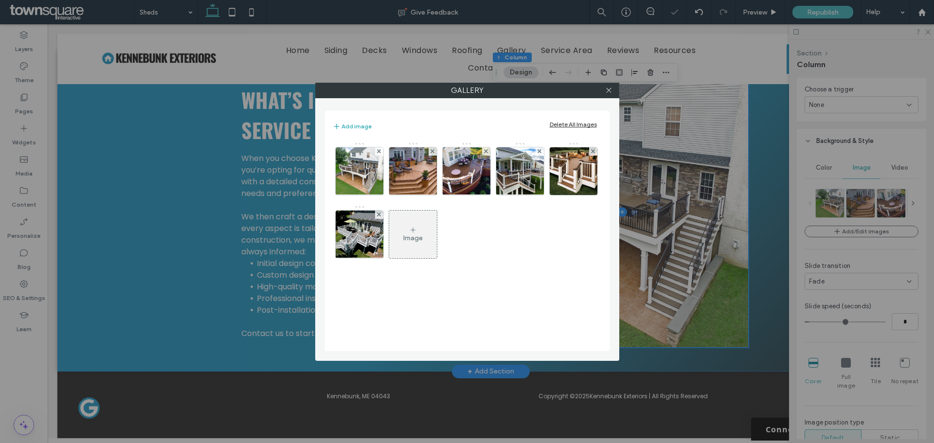
click at [381, 150] on div at bounding box center [379, 151] width 8 height 8
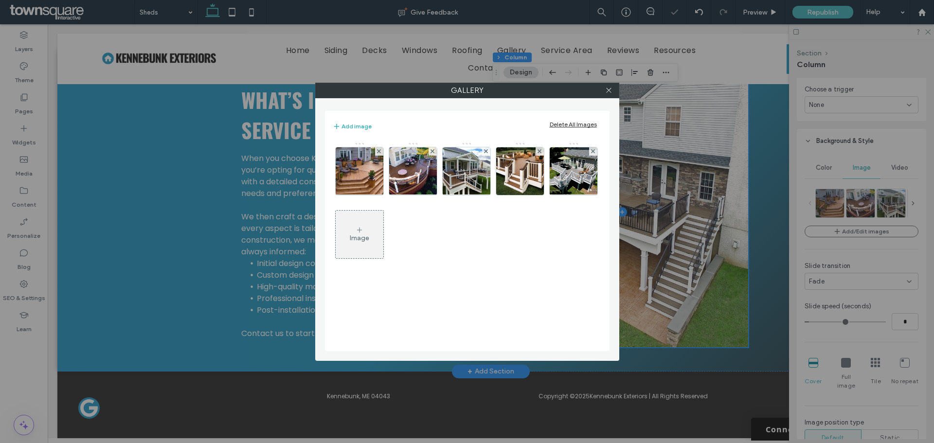
click at [381, 150] on div at bounding box center [379, 151] width 8 height 8
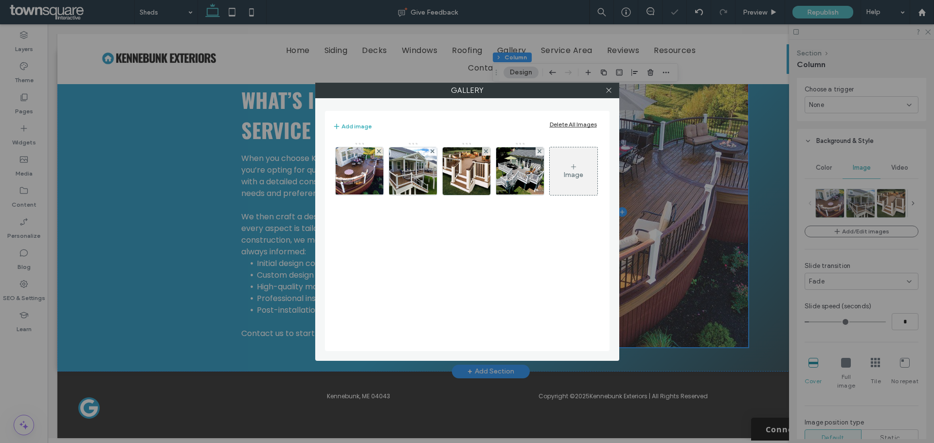
click at [381, 150] on div at bounding box center [379, 151] width 8 height 8
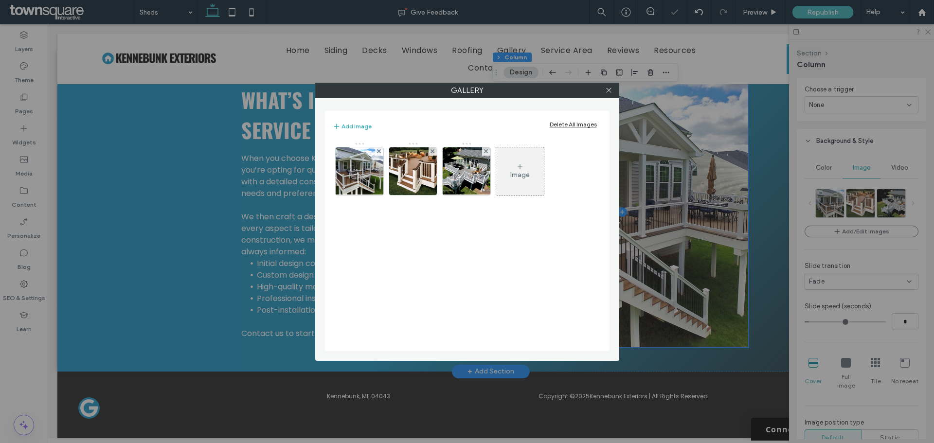
click at [381, 150] on div at bounding box center [379, 151] width 8 height 8
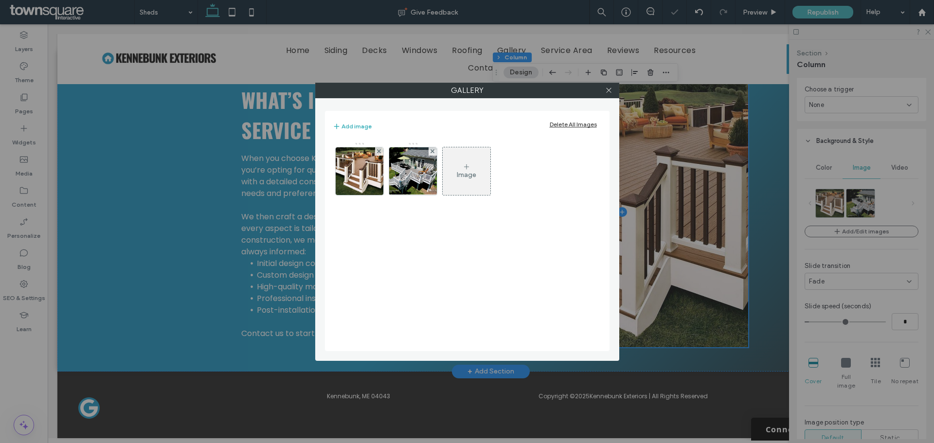
click at [381, 150] on div at bounding box center [379, 151] width 8 height 8
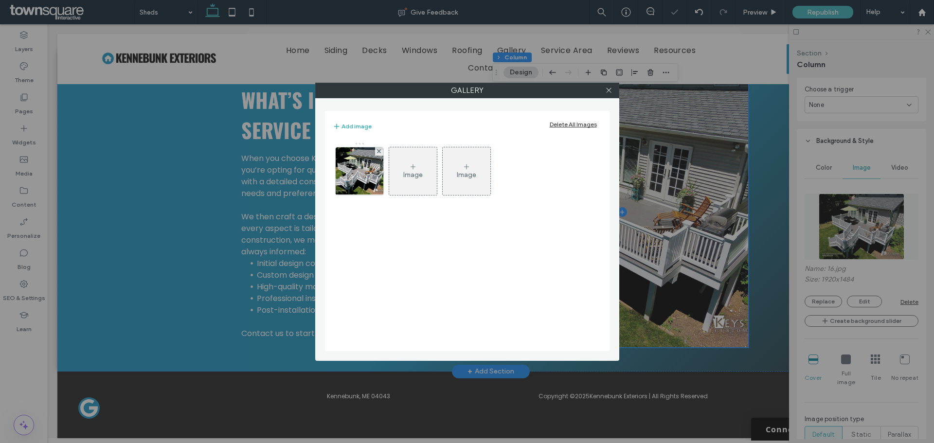
click at [381, 150] on div at bounding box center [379, 151] width 8 height 8
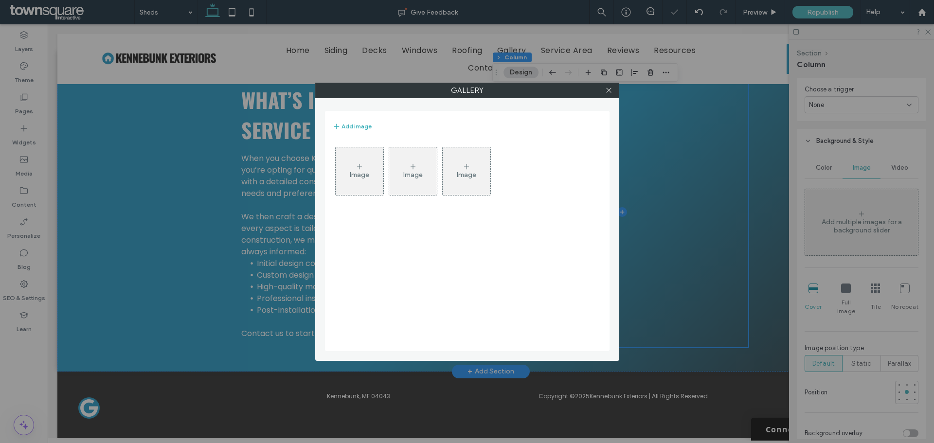
click at [375, 161] on div "Image" at bounding box center [360, 171] width 48 height 46
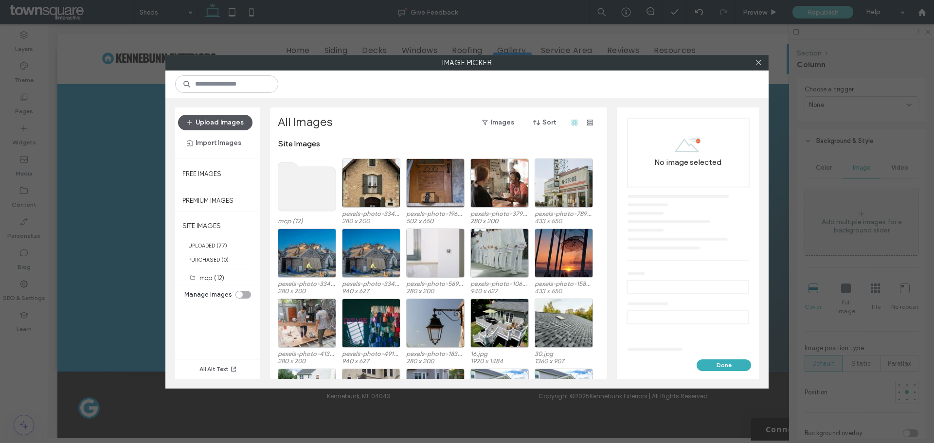
click at [230, 126] on button "Upload Images" at bounding box center [215, 123] width 74 height 16
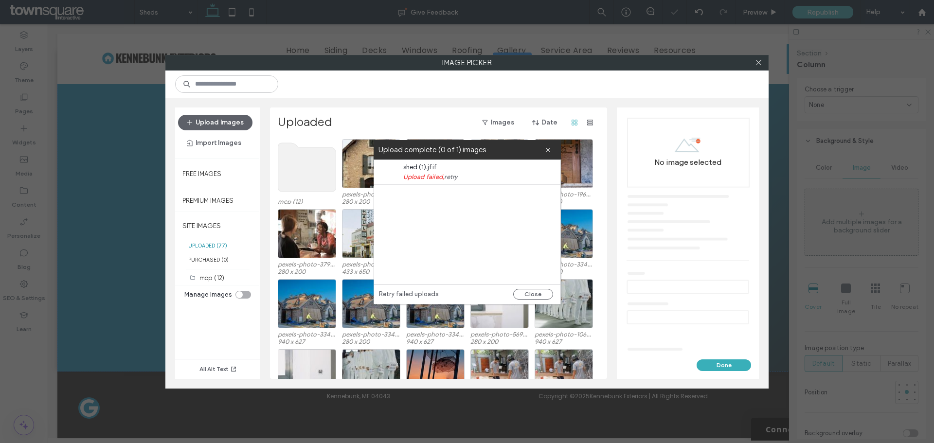
click at [440, 175] on span "Upload failed, retry" at bounding box center [476, 177] width 146 height 10
click at [429, 180] on span "Upload failed, retry" at bounding box center [476, 177] width 146 height 10
click at [532, 292] on button "Close" at bounding box center [533, 294] width 40 height 11
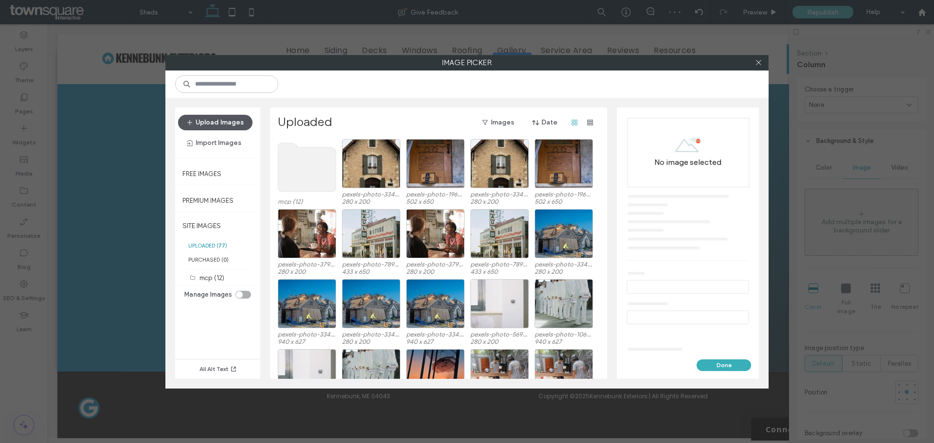
click at [193, 124] on icon "button" at bounding box center [190, 123] width 8 height 8
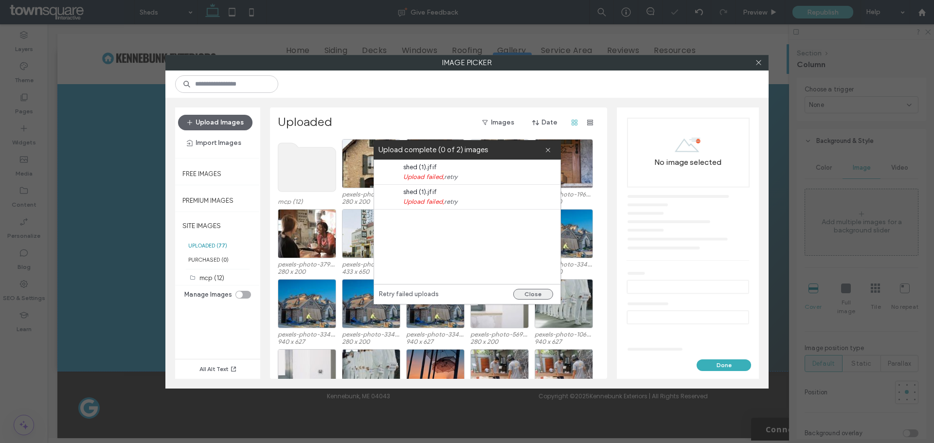
click at [530, 290] on button "Close" at bounding box center [533, 294] width 40 height 11
click at [533, 300] on div "Retry failed uploads Close" at bounding box center [467, 294] width 186 height 20
drag, startPoint x: 522, startPoint y: 288, endPoint x: 521, endPoint y: 293, distance: 5.4
click at [522, 289] on div "Retry failed uploads Close" at bounding box center [467, 294] width 186 height 20
click at [526, 297] on button "Close" at bounding box center [533, 294] width 40 height 11
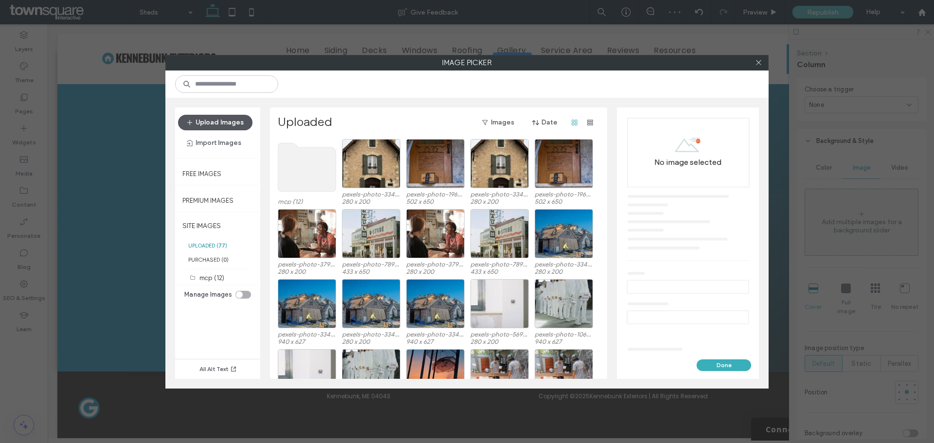
click at [225, 126] on button "Upload Images" at bounding box center [215, 123] width 74 height 16
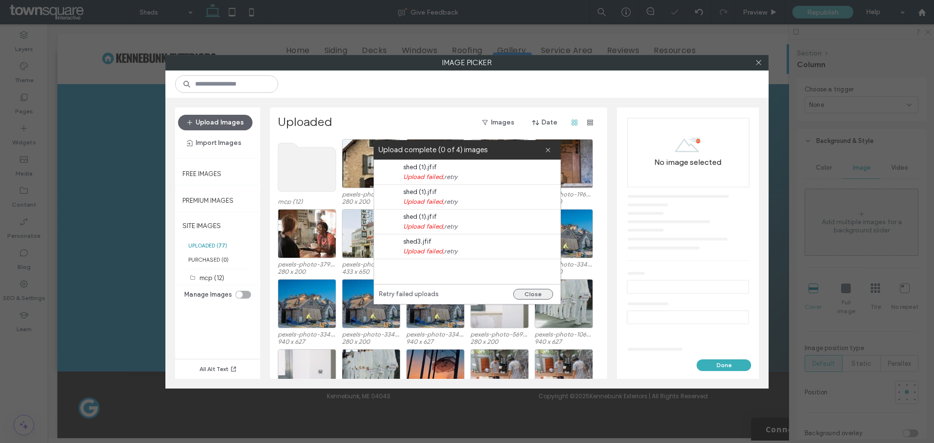
click at [521, 293] on button "Close" at bounding box center [533, 294] width 40 height 11
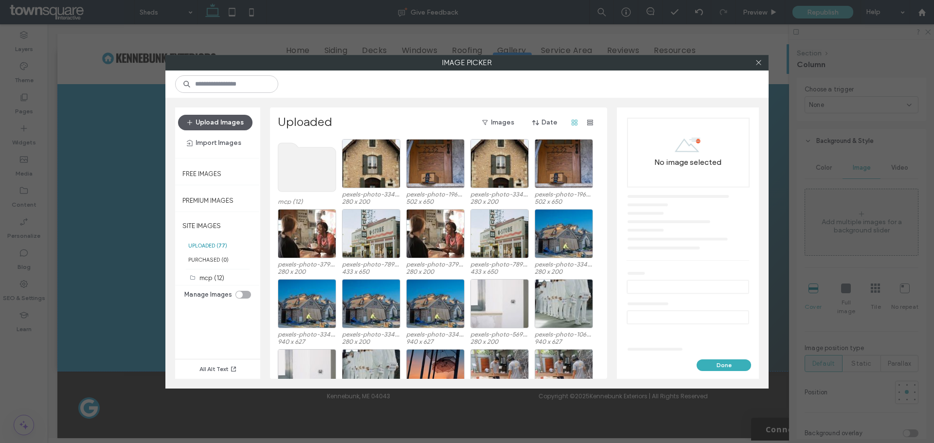
click at [190, 120] on icon "button" at bounding box center [190, 123] width 8 height 8
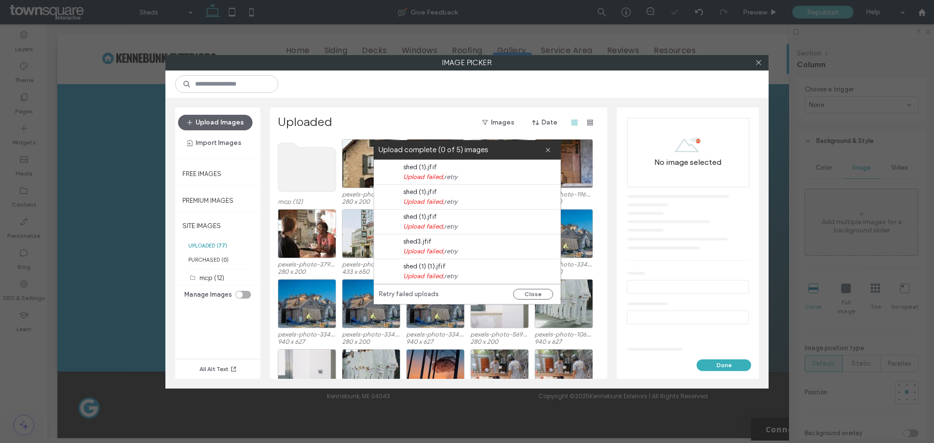
click at [431, 176] on span "Upload failed, retry" at bounding box center [476, 177] width 146 height 10
click at [418, 283] on div "shed (1) (1).jfif Upload failed, retry" at bounding box center [469, 271] width 181 height 24
click at [543, 296] on button "Close" at bounding box center [533, 294] width 40 height 11
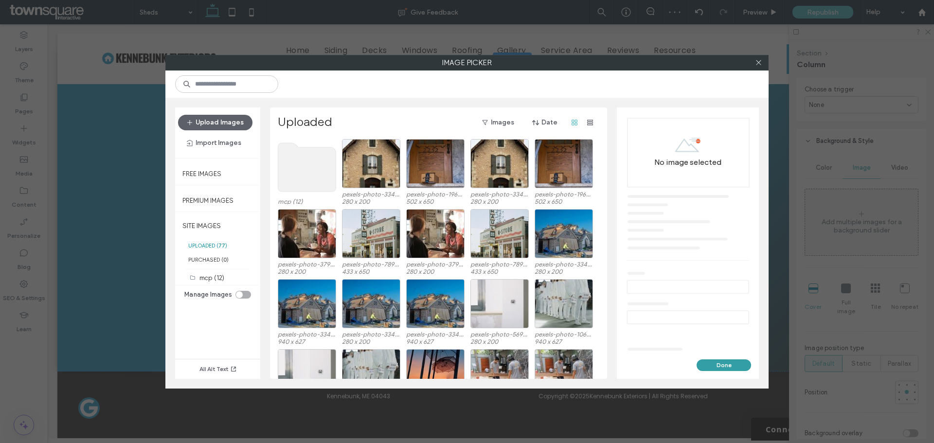
click at [705, 366] on button "Done" at bounding box center [724, 366] width 54 height 12
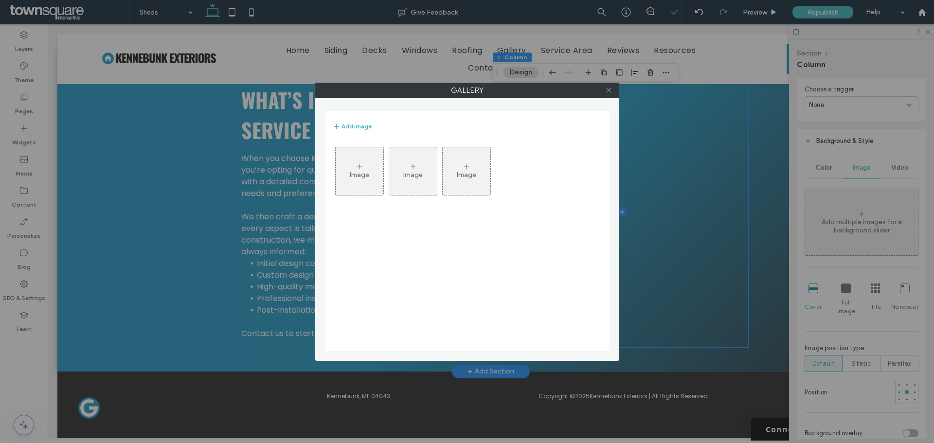
click at [606, 91] on icon at bounding box center [608, 90] width 7 height 7
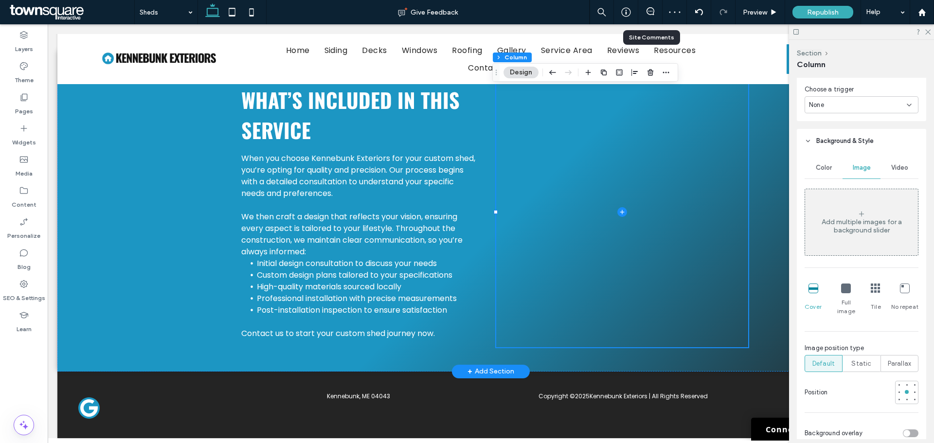
click at [645, 18] on div at bounding box center [650, 12] width 24 height 24
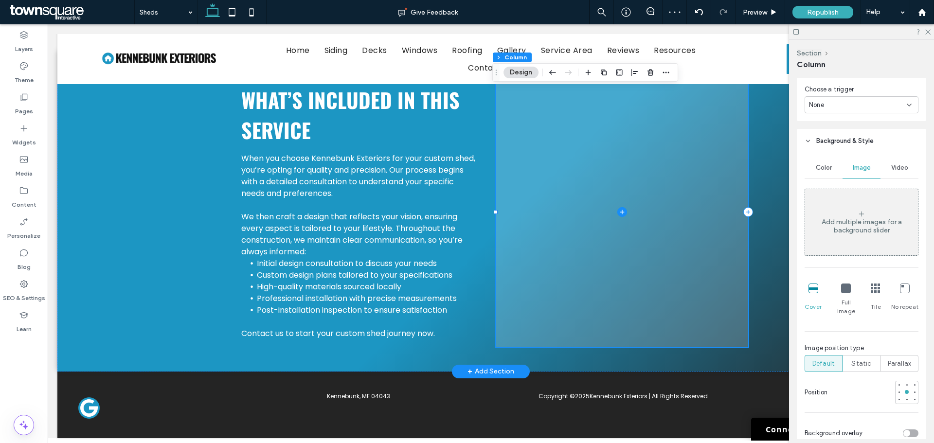
click at [580, 203] on span at bounding box center [622, 212] width 252 height 271
click at [597, 136] on span at bounding box center [622, 212] width 252 height 271
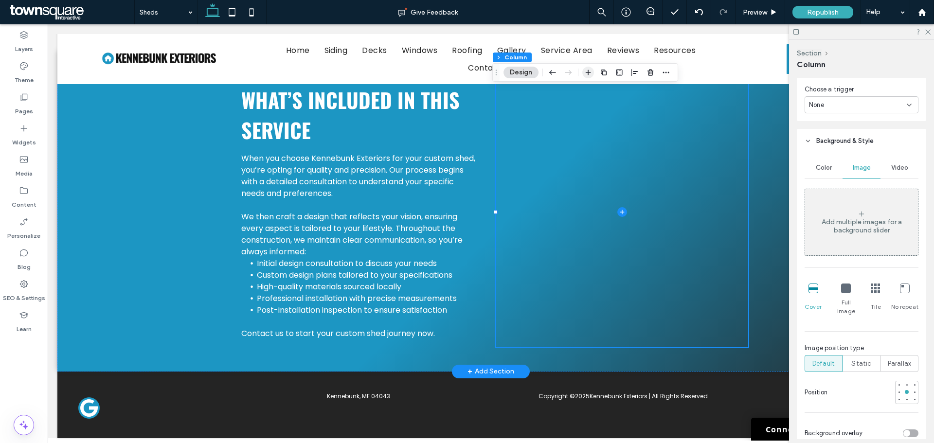
click at [589, 75] on icon "button" at bounding box center [588, 73] width 8 height 8
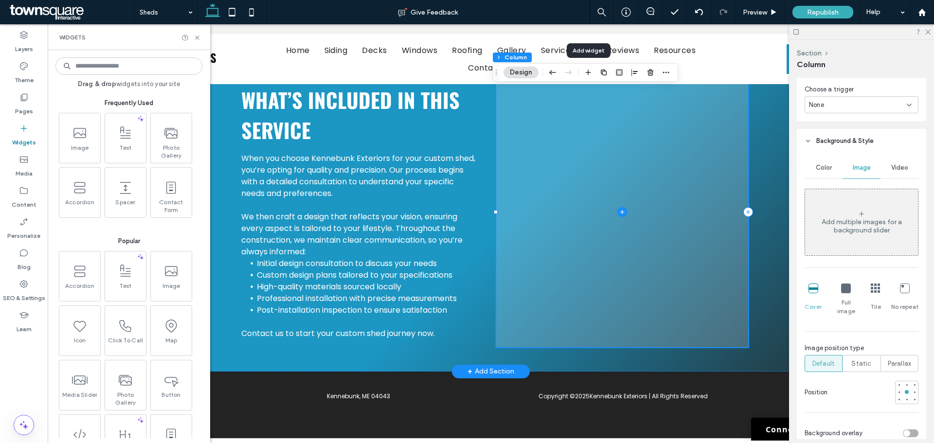
click at [622, 183] on span at bounding box center [622, 212] width 252 height 271
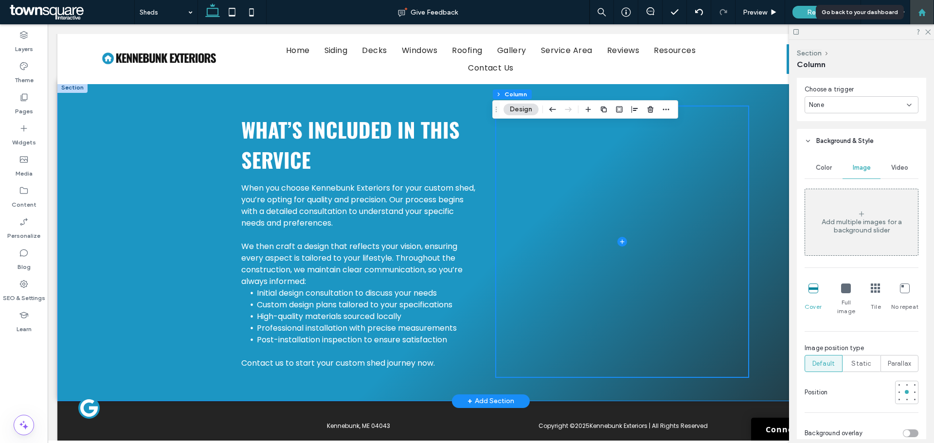
scroll to position [299, 0]
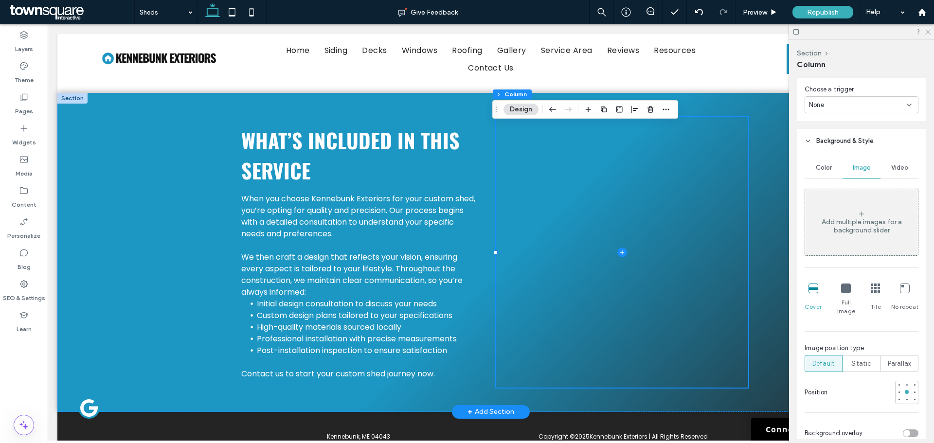
click at [924, 33] on div at bounding box center [861, 31] width 145 height 15
click at [934, 27] on div at bounding box center [861, 31] width 145 height 15
click at [931, 36] on div at bounding box center [861, 31] width 145 height 15
click at [929, 28] on icon at bounding box center [927, 31] width 6 height 6
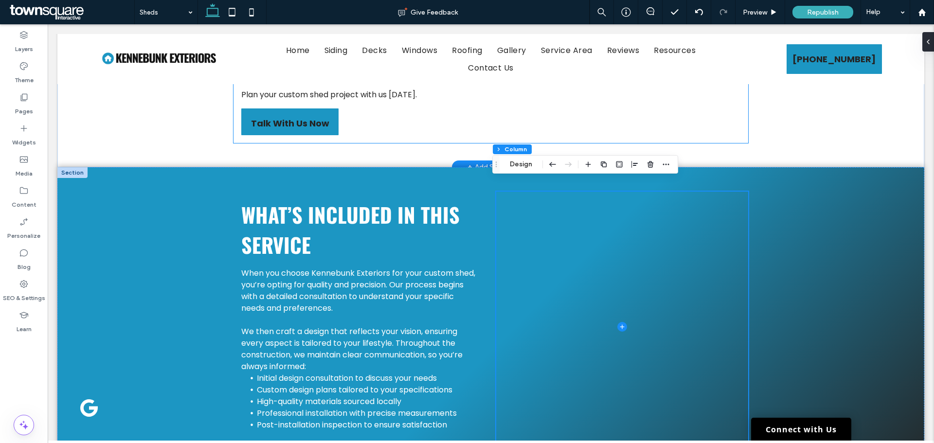
scroll to position [201, 0]
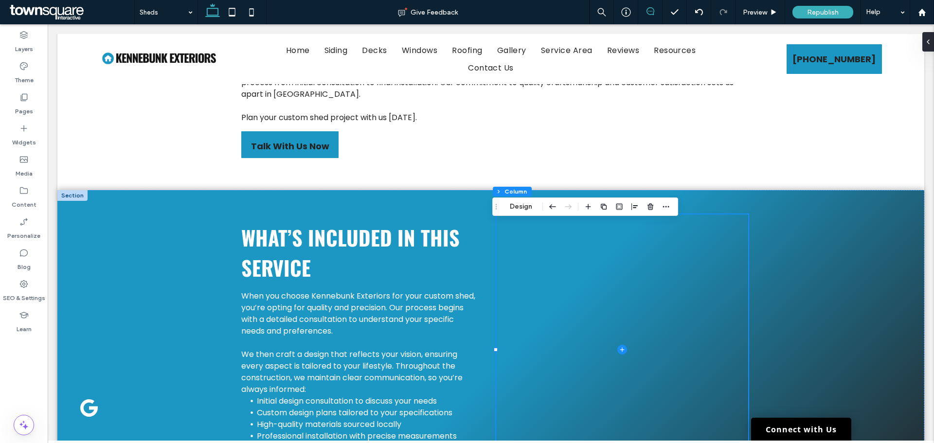
drag, startPoint x: 650, startPoint y: 13, endPoint x: 614, endPoint y: 37, distance: 42.8
click at [650, 13] on icon at bounding box center [651, 11] width 8 height 8
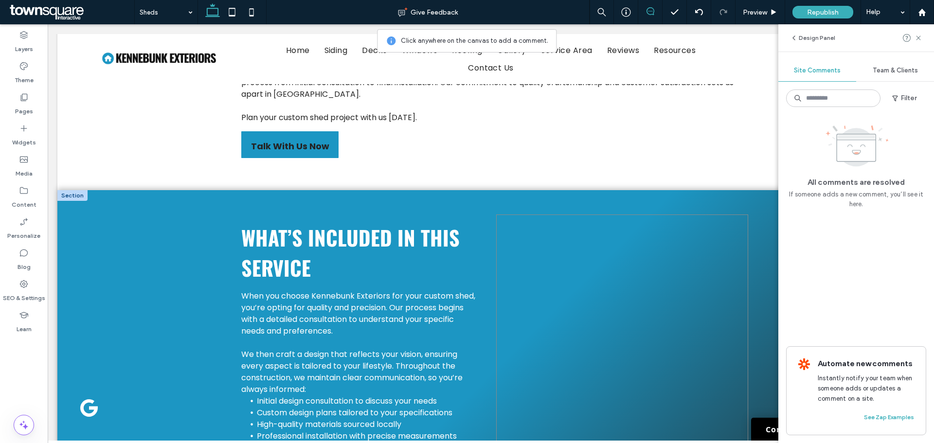
click at [596, 280] on span at bounding box center [622, 350] width 252 height 271
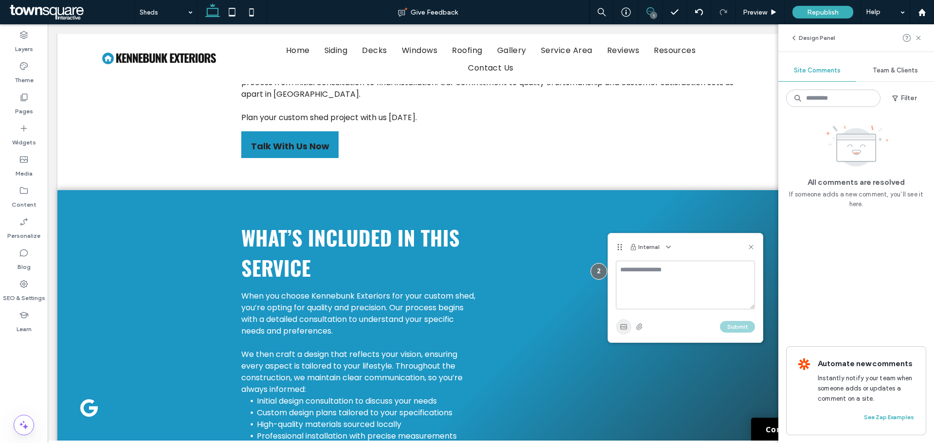
click at [622, 326] on use "button" at bounding box center [623, 327] width 6 height 5
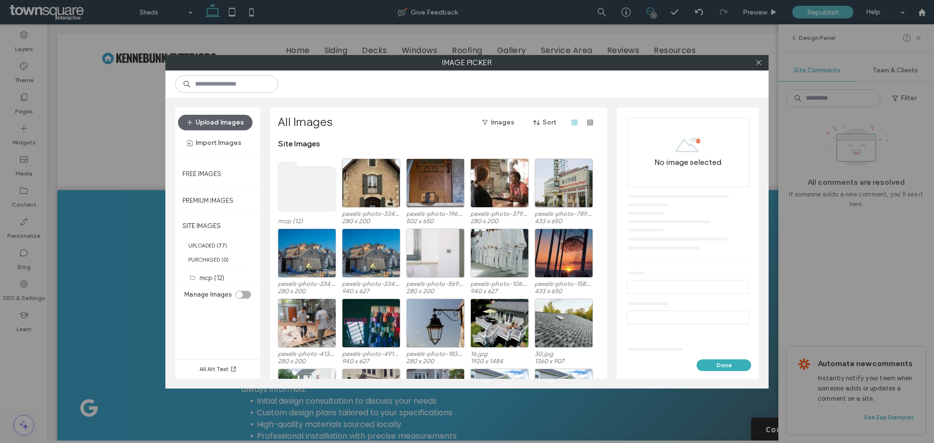
drag, startPoint x: 705, startPoint y: 367, endPoint x: 677, endPoint y: 326, distance: 49.3
click at [704, 367] on button "Done" at bounding box center [724, 366] width 54 height 12
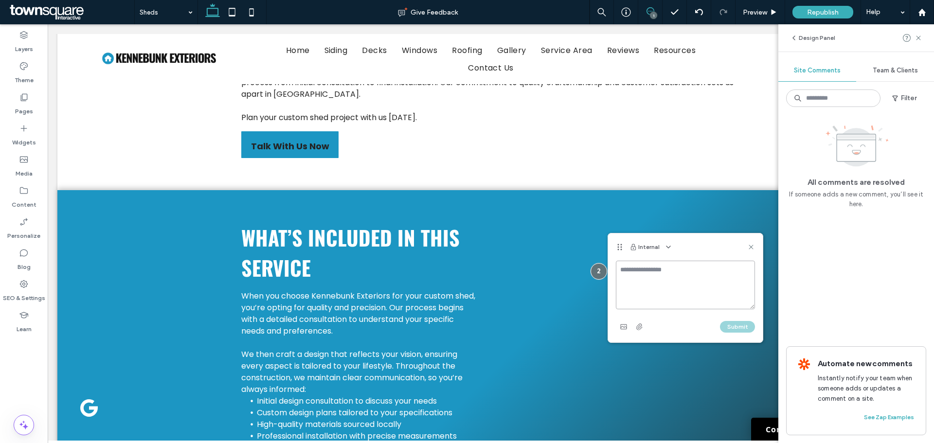
paste textarea "**********"
type textarea "**********"
click at [734, 330] on button "Submit" at bounding box center [737, 327] width 35 height 12
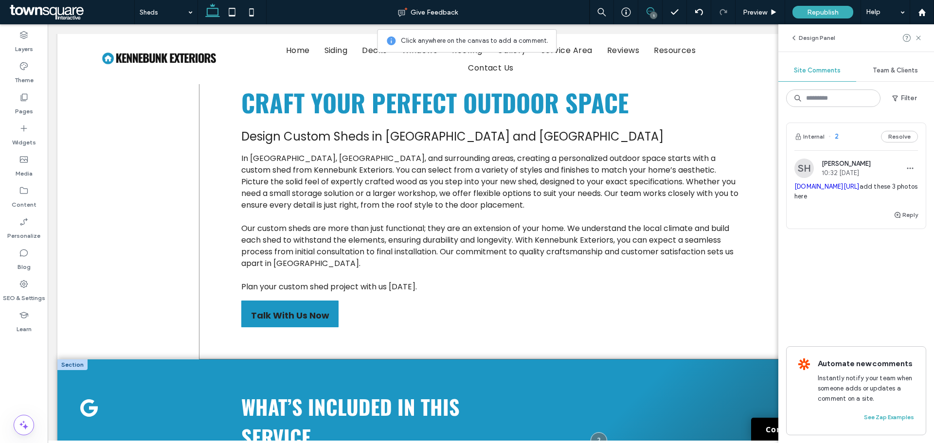
scroll to position [7, 0]
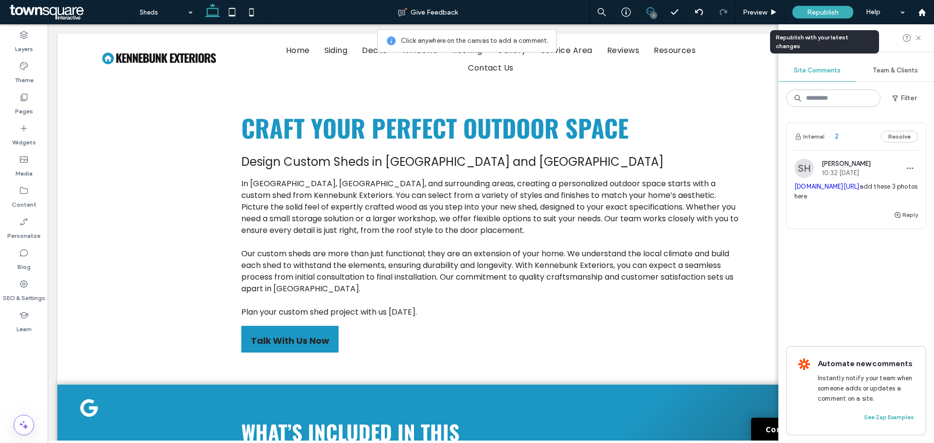
click at [833, 16] on span "Republish" at bounding box center [823, 12] width 32 height 8
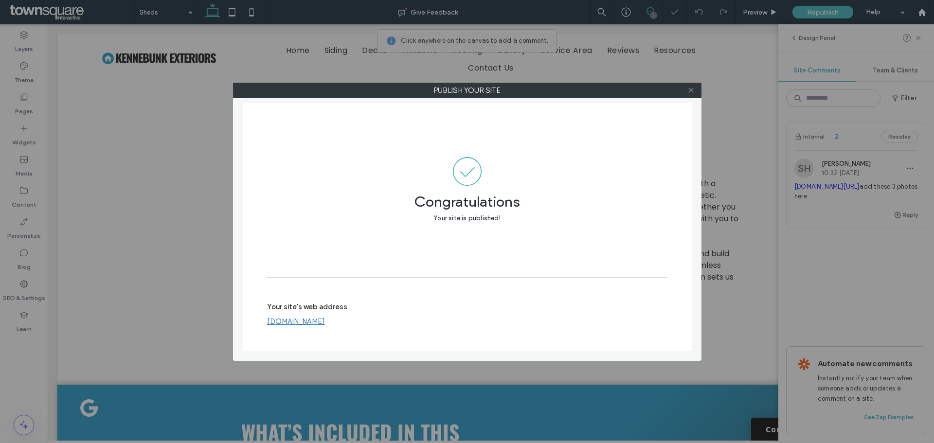
click at [689, 90] on icon at bounding box center [691, 90] width 7 height 7
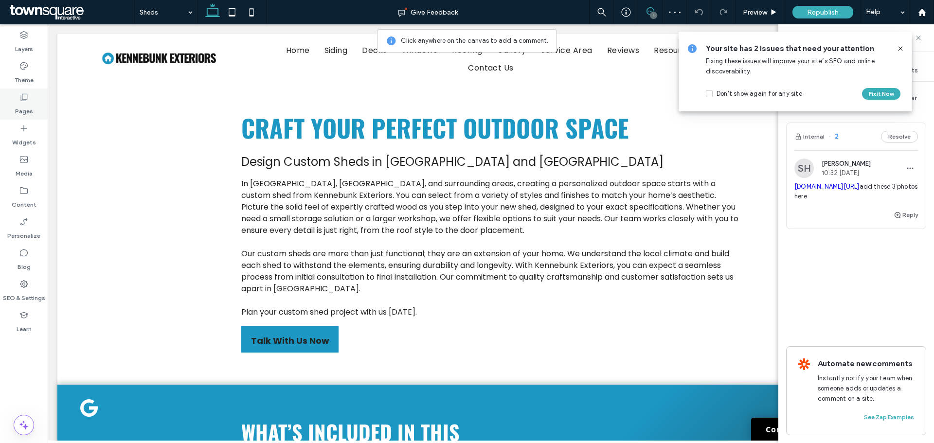
click at [21, 100] on use at bounding box center [24, 97] width 7 height 7
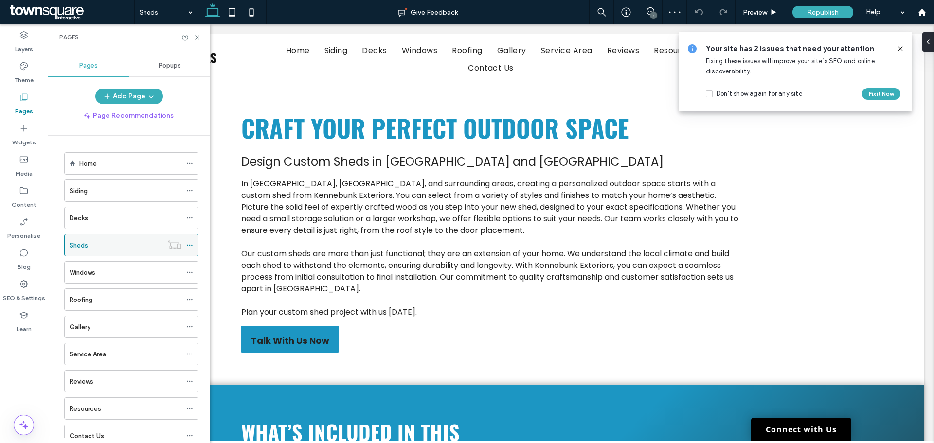
click at [122, 250] on div "Sheds" at bounding box center [116, 245] width 93 height 10
click at [190, 246] on use at bounding box center [189, 245] width 5 height 1
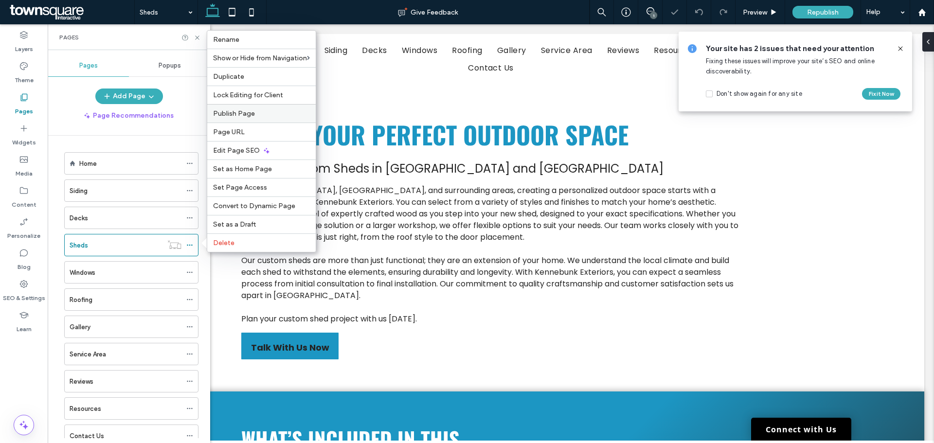
scroll to position [0, 0]
click at [328, 60] on use at bounding box center [328, 58] width 9 height 6
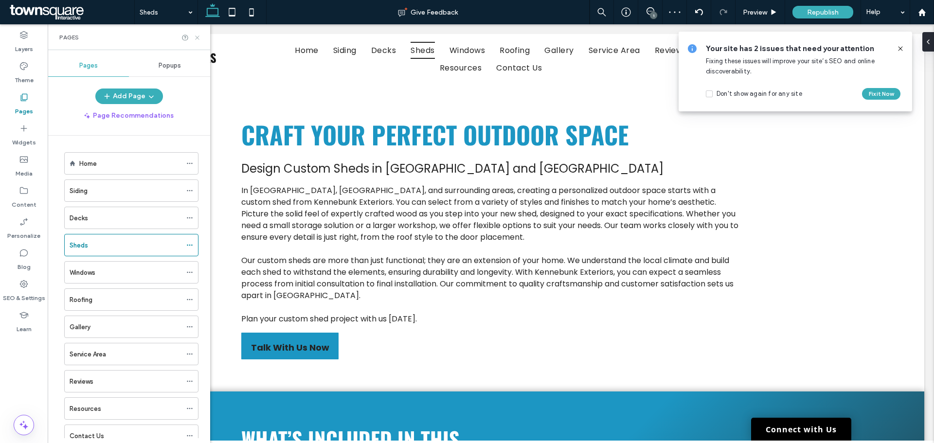
drag, startPoint x: 196, startPoint y: 38, endPoint x: 610, endPoint y: 42, distance: 414.1
click at [196, 38] on icon at bounding box center [197, 37] width 7 height 7
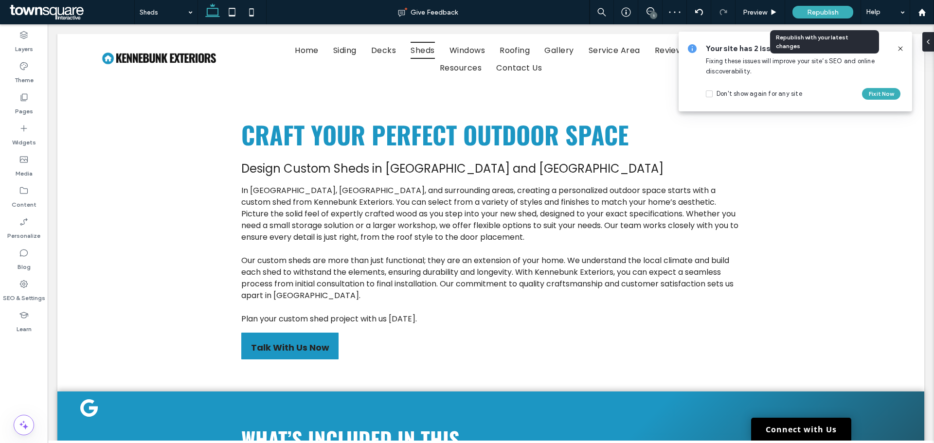
click at [802, 8] on div "Republish" at bounding box center [823, 12] width 61 height 13
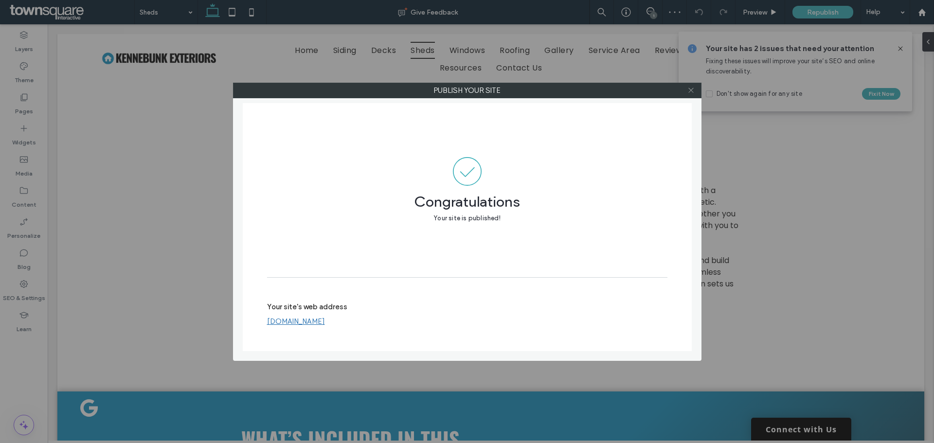
click at [691, 91] on use at bounding box center [691, 90] width 5 height 5
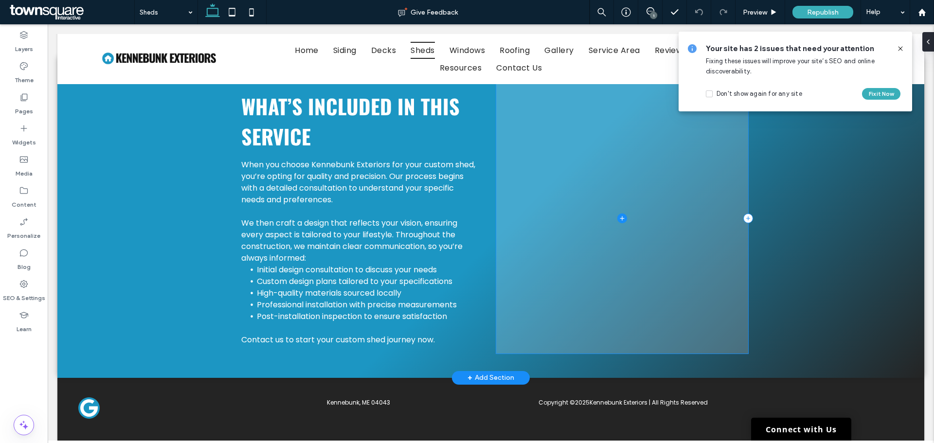
scroll to position [347, 0]
